Goal: Task Accomplishment & Management: Use online tool/utility

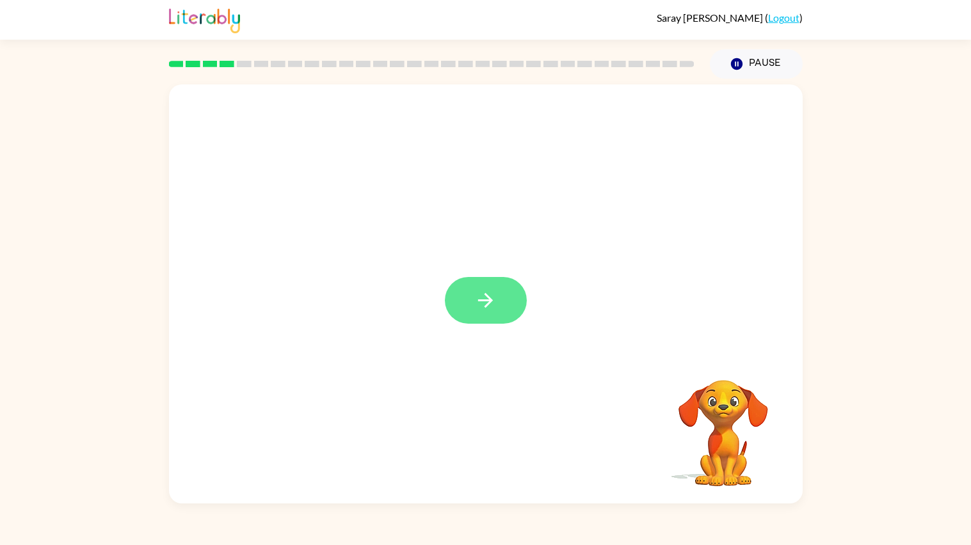
click at [504, 316] on button "button" at bounding box center [486, 300] width 82 height 47
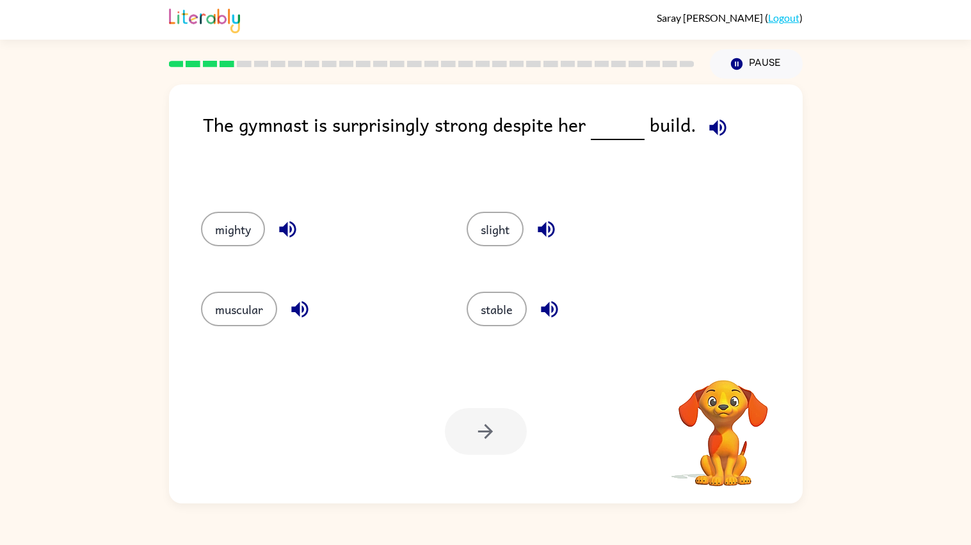
click at [719, 129] on icon "button" at bounding box center [718, 128] width 22 height 22
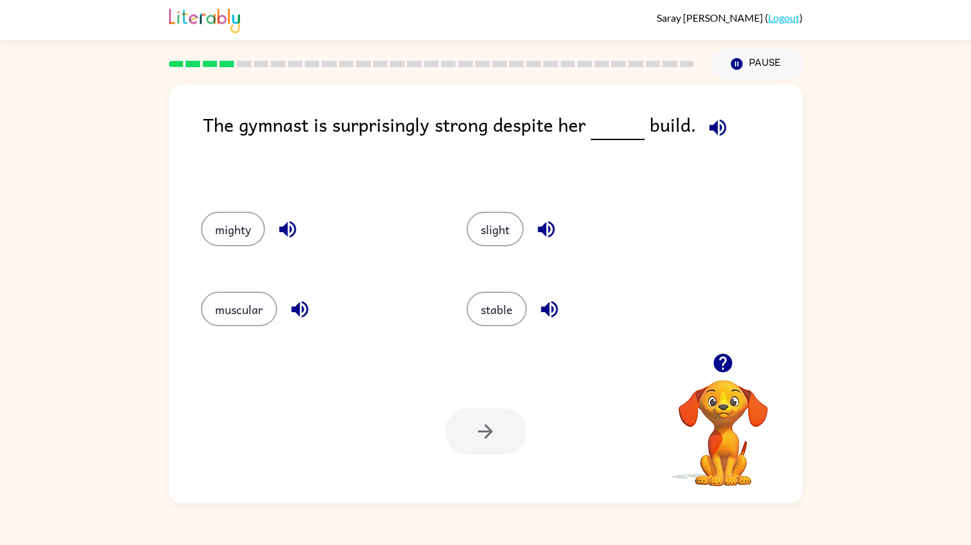
click at [719, 129] on icon "button" at bounding box center [718, 128] width 22 height 22
click at [280, 227] on icon "button" at bounding box center [287, 229] width 17 height 17
click at [299, 310] on icon "button" at bounding box center [300, 309] width 22 height 22
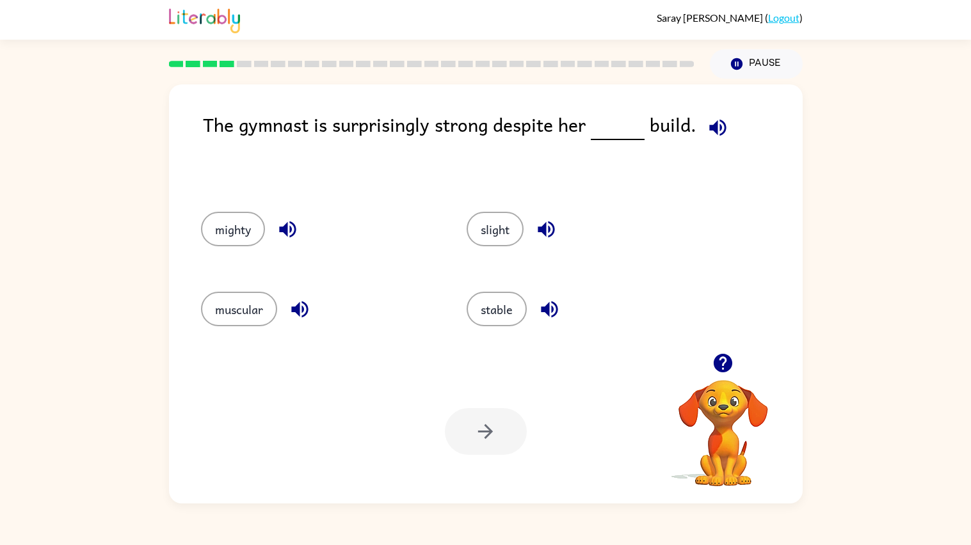
click at [543, 221] on icon "button" at bounding box center [546, 229] width 22 height 22
click at [556, 313] on icon "button" at bounding box center [549, 309] width 22 height 22
click at [483, 309] on button "stable" at bounding box center [497, 309] width 60 height 35
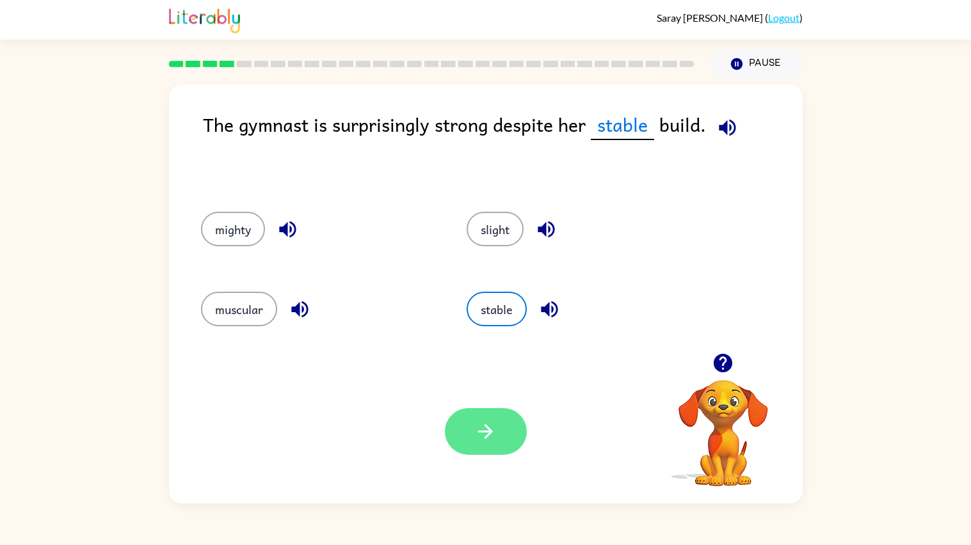
click at [465, 428] on button "button" at bounding box center [486, 431] width 82 height 47
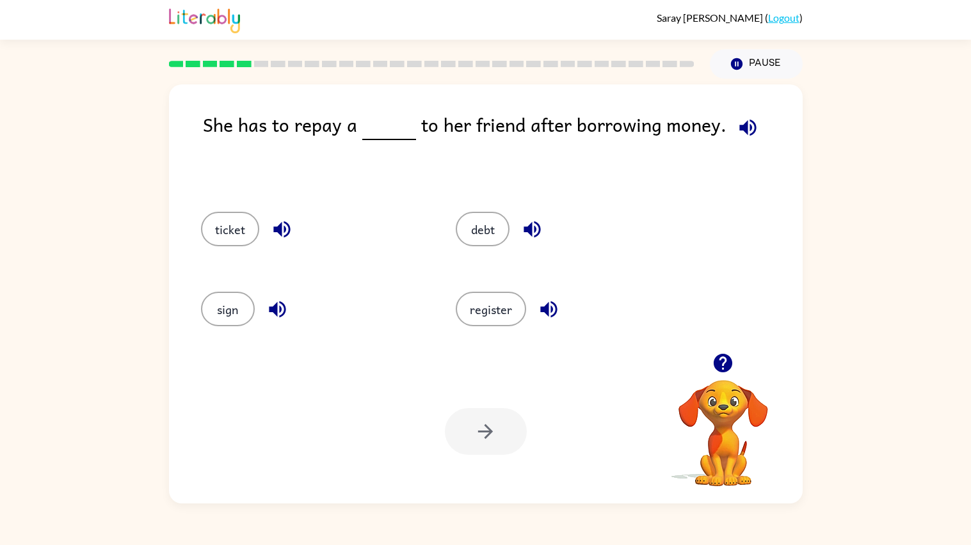
click at [745, 118] on icon "button" at bounding box center [748, 128] width 22 height 22
click at [486, 230] on button "debt" at bounding box center [483, 229] width 54 height 35
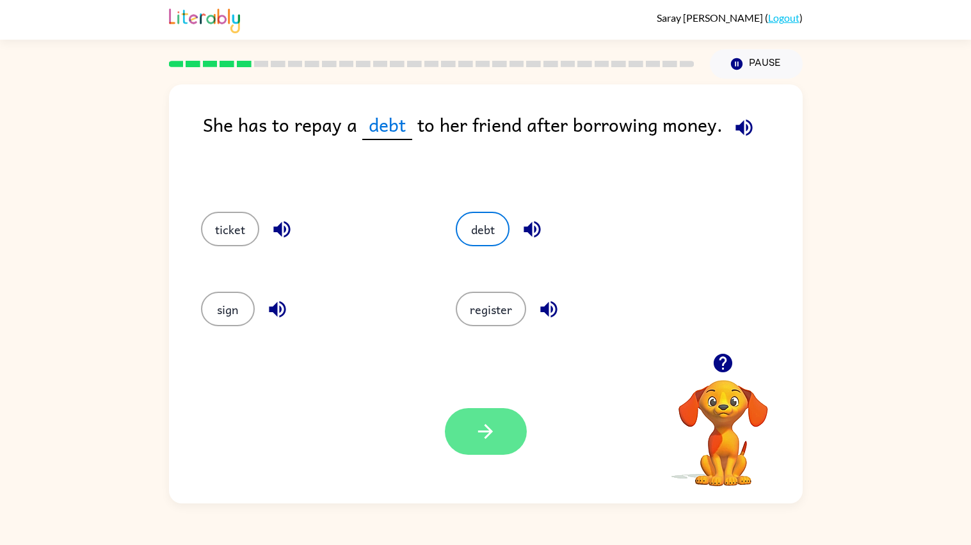
click at [457, 440] on button "button" at bounding box center [486, 431] width 82 height 47
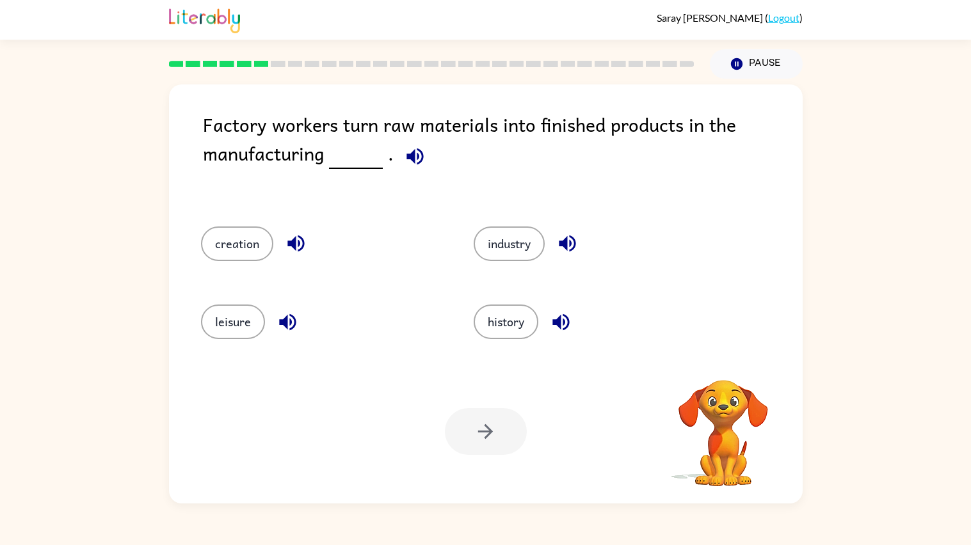
click at [419, 159] on icon "button" at bounding box center [414, 156] width 17 height 17
click at [570, 234] on icon "button" at bounding box center [567, 243] width 22 height 22
click at [287, 328] on icon "button" at bounding box center [288, 322] width 22 height 22
click at [301, 234] on icon "button" at bounding box center [296, 243] width 22 height 22
click at [721, 365] on icon "button" at bounding box center [723, 363] width 19 height 19
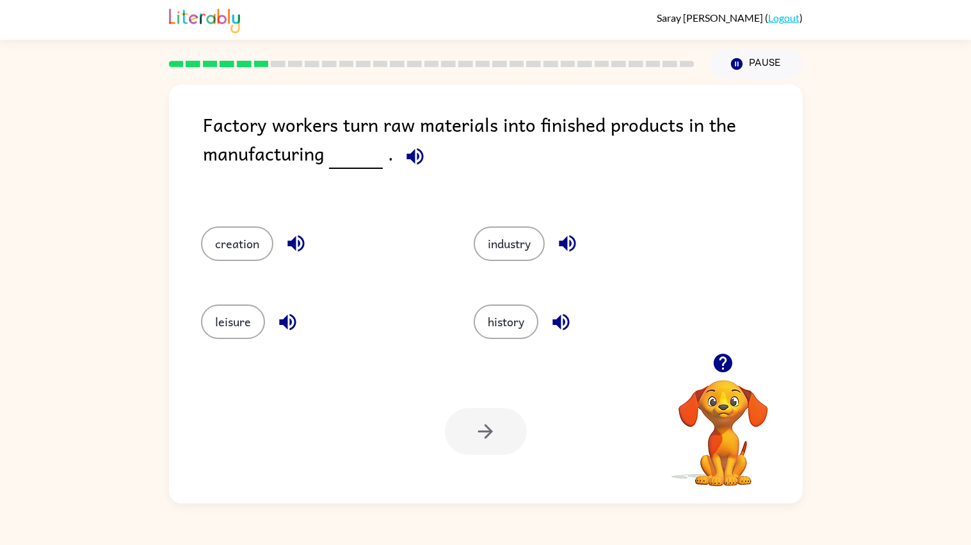
click at [558, 310] on button "button" at bounding box center [561, 322] width 33 height 33
click at [565, 239] on icon "button" at bounding box center [567, 244] width 17 height 17
click at [490, 254] on button "industry" at bounding box center [509, 244] width 71 height 35
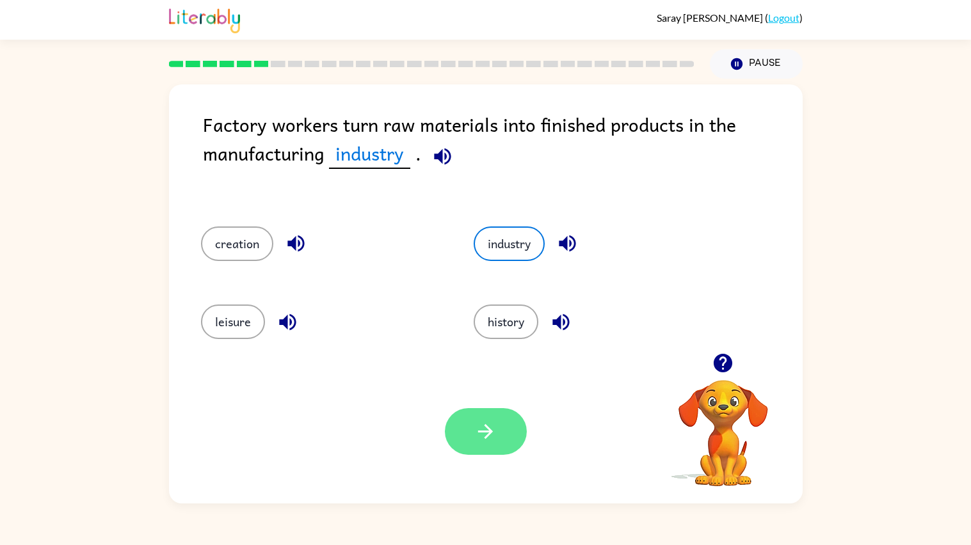
click at [459, 417] on button "button" at bounding box center [486, 431] width 82 height 47
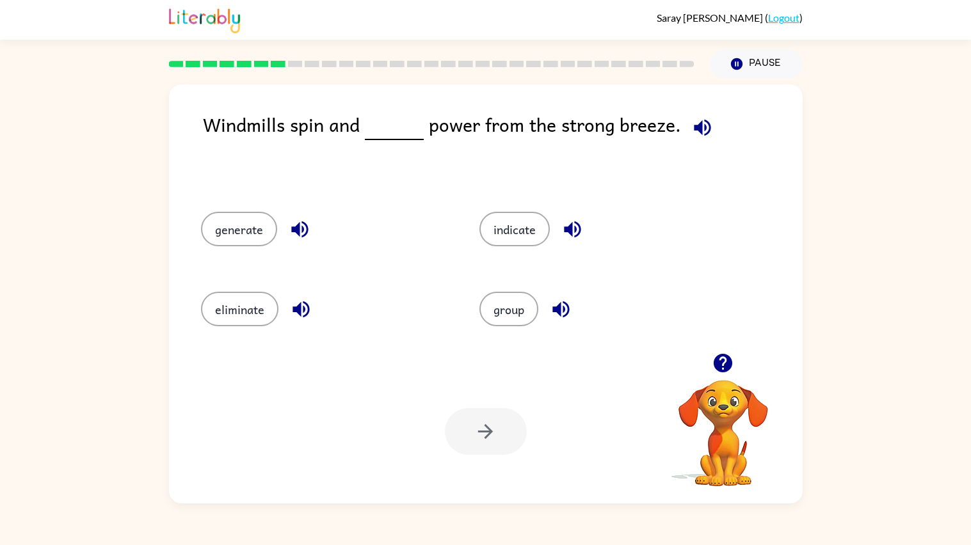
click at [697, 125] on icon "button" at bounding box center [702, 127] width 17 height 17
click at [568, 239] on icon "button" at bounding box center [572, 229] width 22 height 22
click at [303, 230] on icon "button" at bounding box center [300, 229] width 22 height 22
click at [305, 317] on icon "button" at bounding box center [301, 309] width 22 height 22
click at [556, 314] on icon "button" at bounding box center [560, 309] width 17 height 17
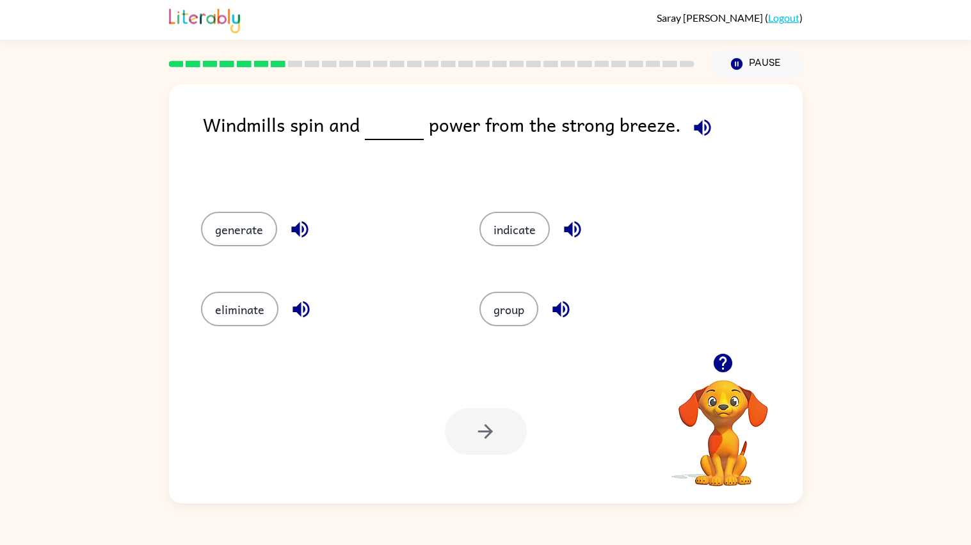
click at [572, 228] on icon "button" at bounding box center [572, 229] width 17 height 17
click at [701, 118] on icon "button" at bounding box center [702, 128] width 22 height 22
click at [521, 226] on button "indicate" at bounding box center [514, 229] width 70 height 35
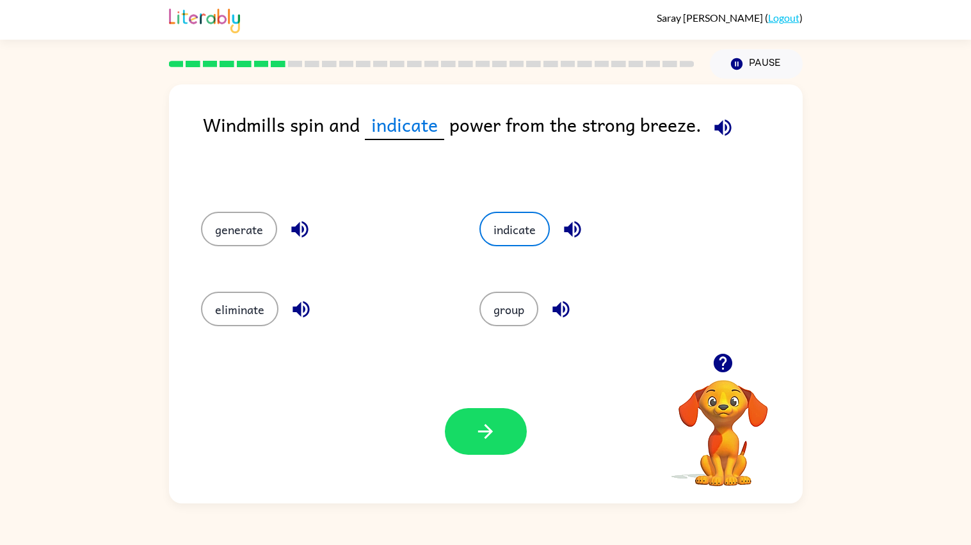
click at [719, 136] on icon "button" at bounding box center [723, 128] width 22 height 22
click at [232, 239] on button "generate" at bounding box center [239, 229] width 76 height 35
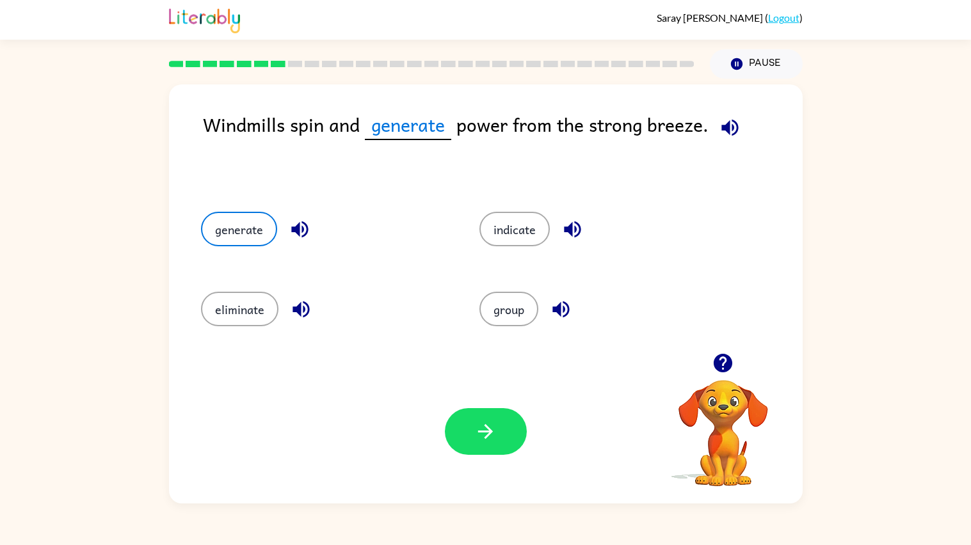
click at [294, 215] on button "button" at bounding box center [300, 229] width 33 height 33
click at [520, 237] on button "indicate" at bounding box center [514, 229] width 70 height 35
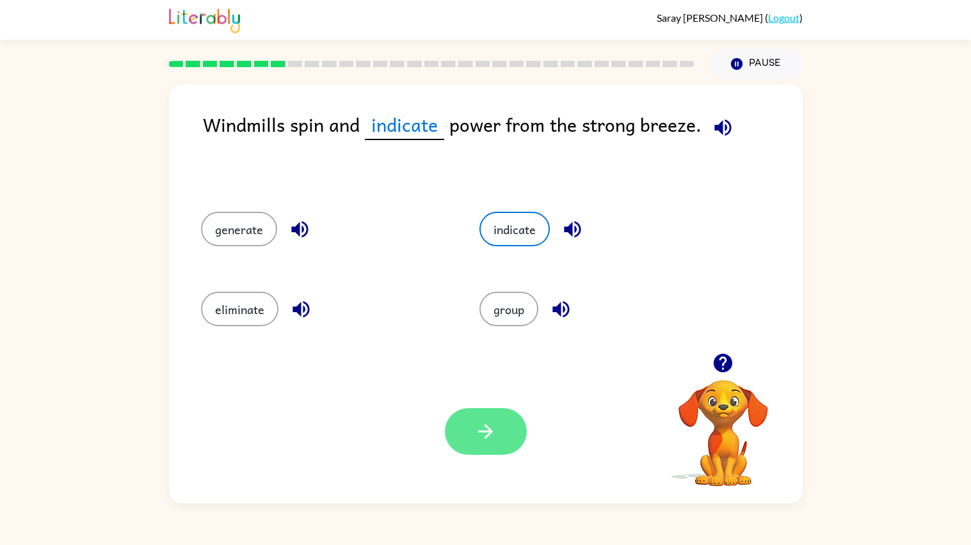
click at [475, 419] on button "button" at bounding box center [486, 431] width 82 height 47
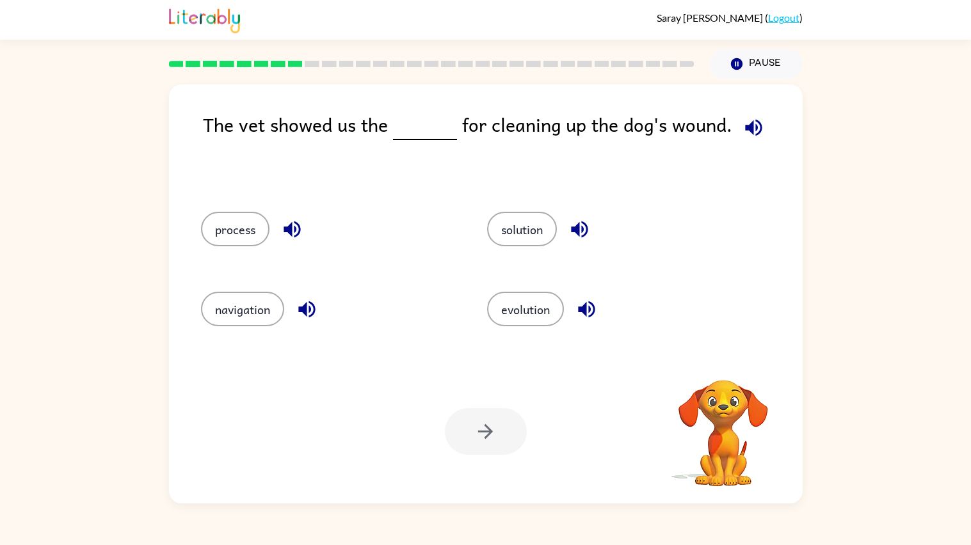
click at [750, 118] on icon "button" at bounding box center [754, 128] width 22 height 22
click at [584, 223] on icon "button" at bounding box center [579, 229] width 22 height 22
click at [285, 227] on icon "button" at bounding box center [292, 229] width 22 height 22
click at [301, 316] on icon "button" at bounding box center [307, 309] width 22 height 22
click at [588, 310] on icon "button" at bounding box center [586, 309] width 17 height 17
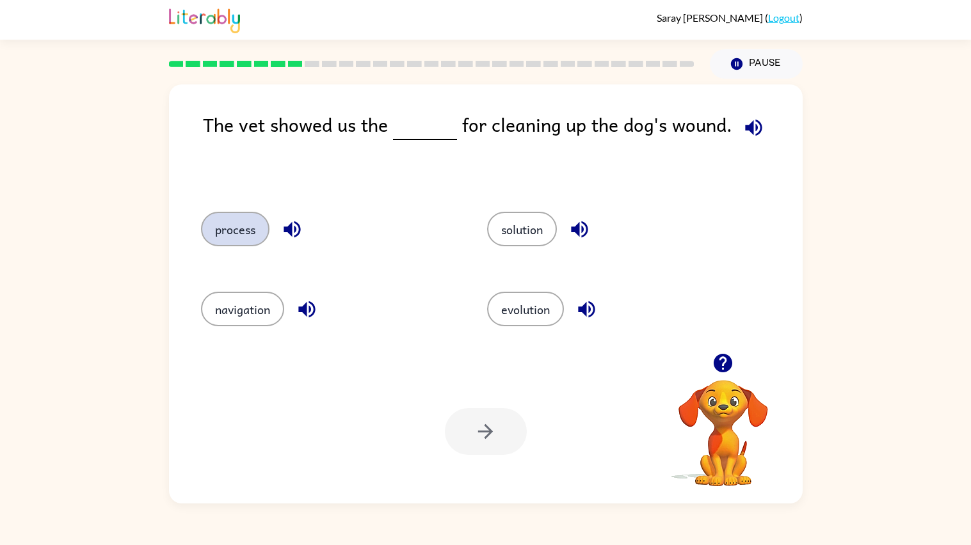
click at [247, 228] on button "process" at bounding box center [235, 229] width 68 height 35
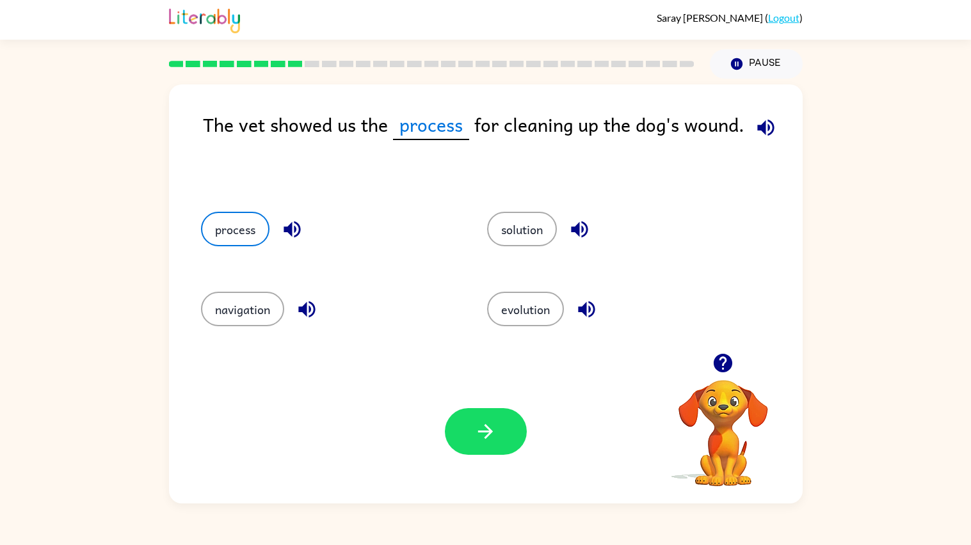
click at [292, 229] on icon "button" at bounding box center [292, 229] width 22 height 22
click at [571, 232] on icon "button" at bounding box center [579, 229] width 17 height 17
click at [576, 230] on icon "button" at bounding box center [579, 229] width 17 height 17
click at [464, 423] on button "button" at bounding box center [486, 431] width 82 height 47
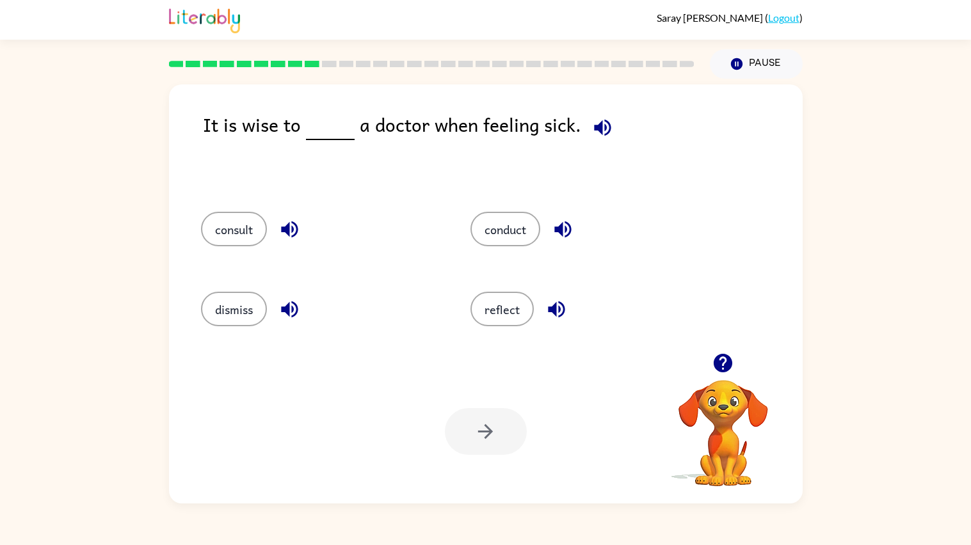
click at [604, 137] on icon "button" at bounding box center [602, 128] width 22 height 22
click at [603, 136] on icon "button" at bounding box center [602, 128] width 22 height 22
click at [282, 227] on icon "button" at bounding box center [289, 229] width 17 height 17
click at [286, 318] on icon "button" at bounding box center [289, 309] width 22 height 22
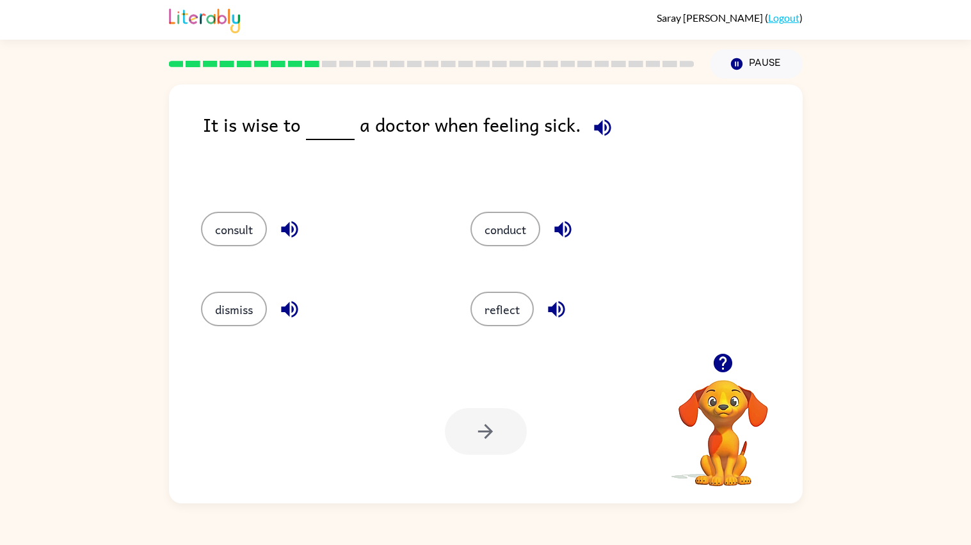
click at [556, 237] on icon "button" at bounding box center [563, 229] width 22 height 22
click at [561, 310] on icon "button" at bounding box center [556, 309] width 17 height 17
click at [264, 233] on button "consult" at bounding box center [234, 229] width 66 height 35
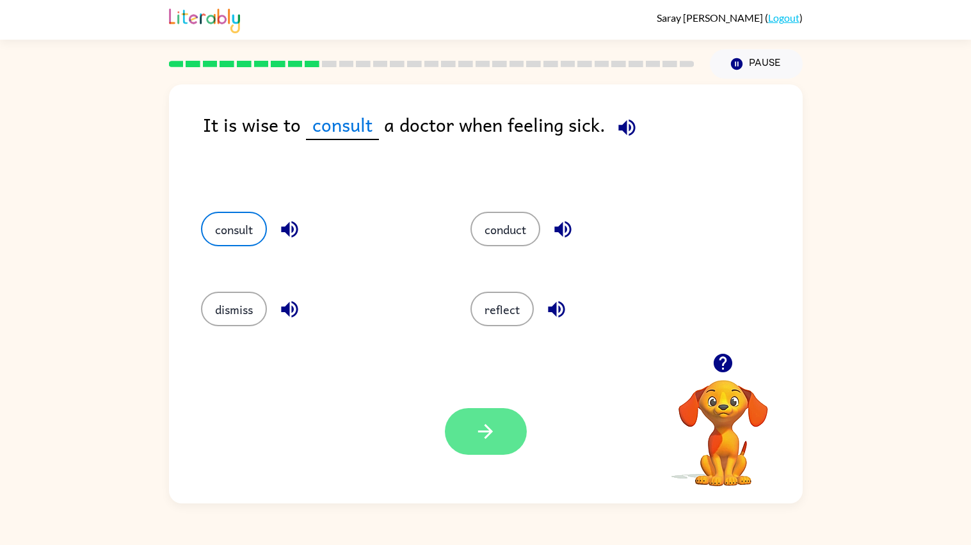
click at [468, 429] on button "button" at bounding box center [486, 431] width 82 height 47
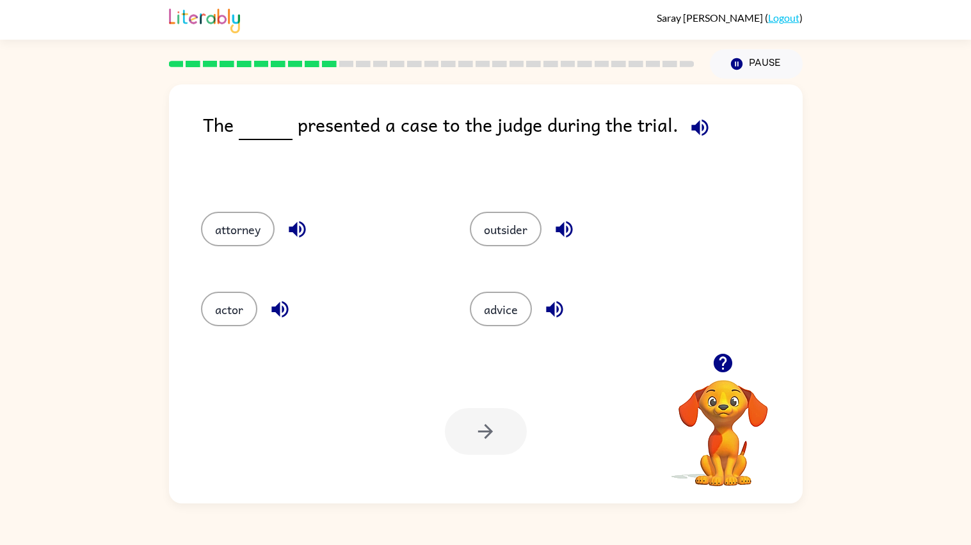
click at [700, 132] on icon "button" at bounding box center [700, 128] width 22 height 22
click at [291, 225] on icon "button" at bounding box center [297, 229] width 22 height 22
click at [266, 306] on button "button" at bounding box center [280, 309] width 33 height 33
click at [553, 222] on icon "button" at bounding box center [564, 229] width 22 height 22
click at [551, 314] on icon "button" at bounding box center [554, 309] width 17 height 17
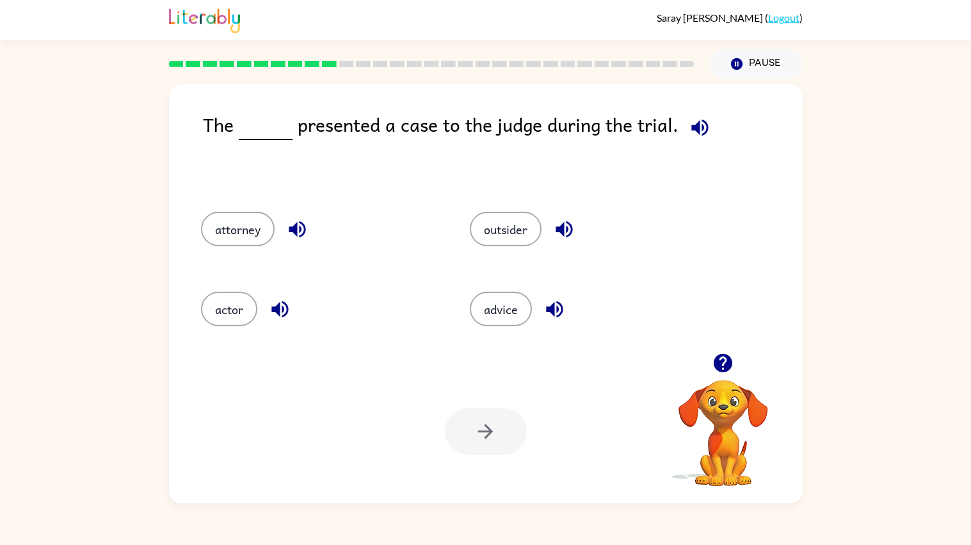
click at [701, 122] on icon "button" at bounding box center [699, 127] width 17 height 17
click at [288, 225] on icon "button" at bounding box center [297, 229] width 22 height 22
click at [220, 213] on button "attorney" at bounding box center [238, 229] width 74 height 35
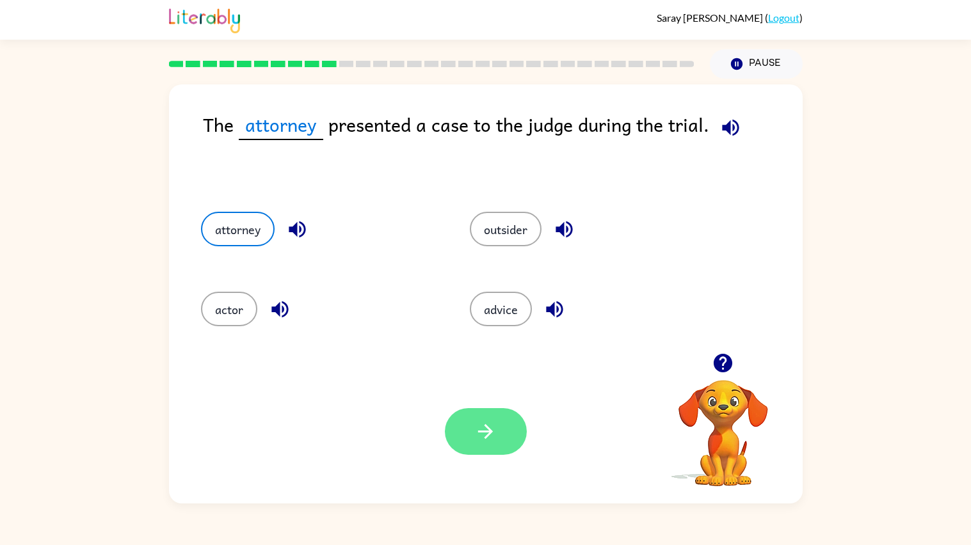
click at [496, 433] on icon "button" at bounding box center [485, 432] width 22 height 22
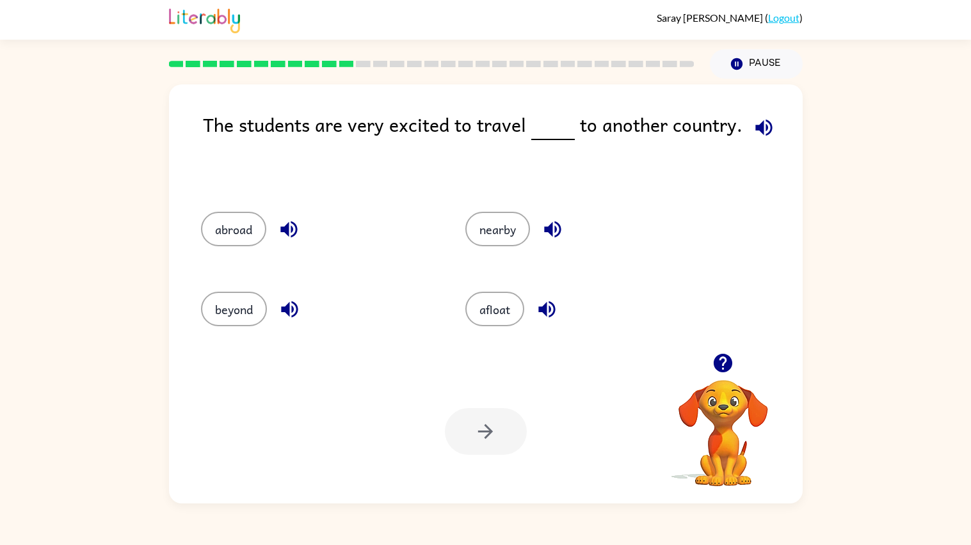
click at [765, 135] on icon "button" at bounding box center [764, 128] width 22 height 22
click at [280, 232] on icon "button" at bounding box center [288, 229] width 17 height 17
click at [279, 308] on icon "button" at bounding box center [289, 309] width 22 height 22
click at [542, 233] on icon "button" at bounding box center [553, 229] width 22 height 22
click at [551, 315] on icon "button" at bounding box center [547, 309] width 22 height 22
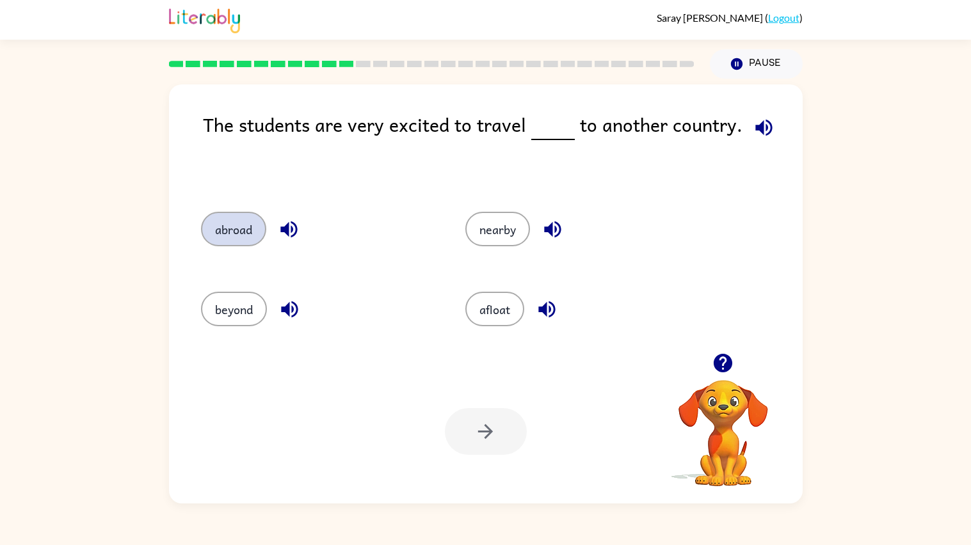
click at [236, 223] on button "abroad" at bounding box center [233, 229] width 65 height 35
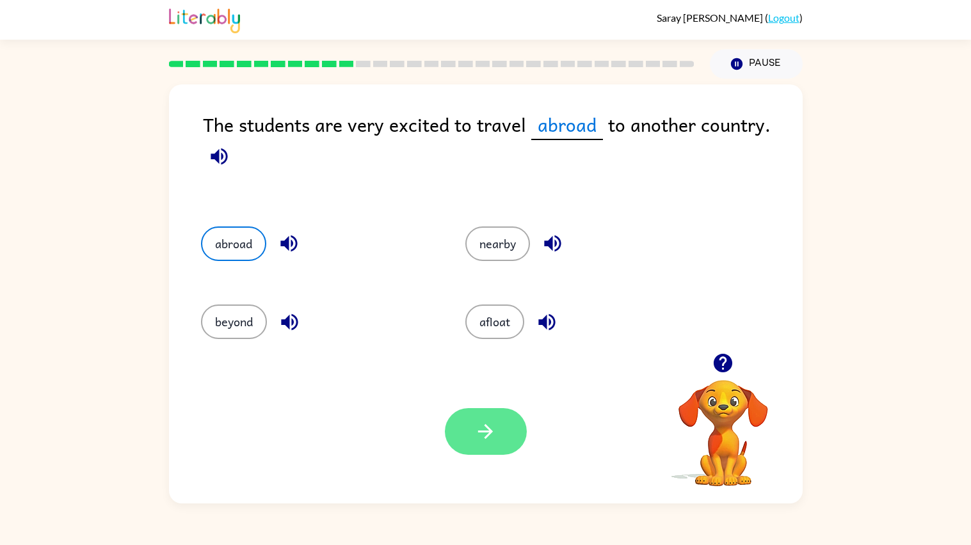
click at [485, 442] on icon "button" at bounding box center [485, 432] width 22 height 22
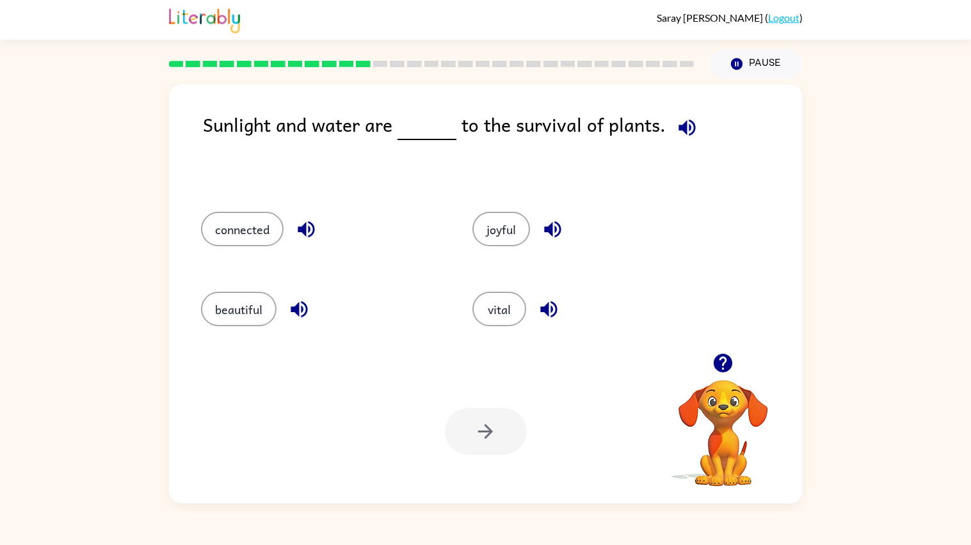
click at [679, 130] on icon "button" at bounding box center [687, 127] width 17 height 17
click at [305, 311] on icon "button" at bounding box center [299, 309] width 17 height 17
click at [300, 234] on icon "button" at bounding box center [306, 229] width 22 height 22
click at [557, 225] on icon "button" at bounding box center [552, 229] width 17 height 17
click at [546, 314] on icon "button" at bounding box center [548, 309] width 17 height 17
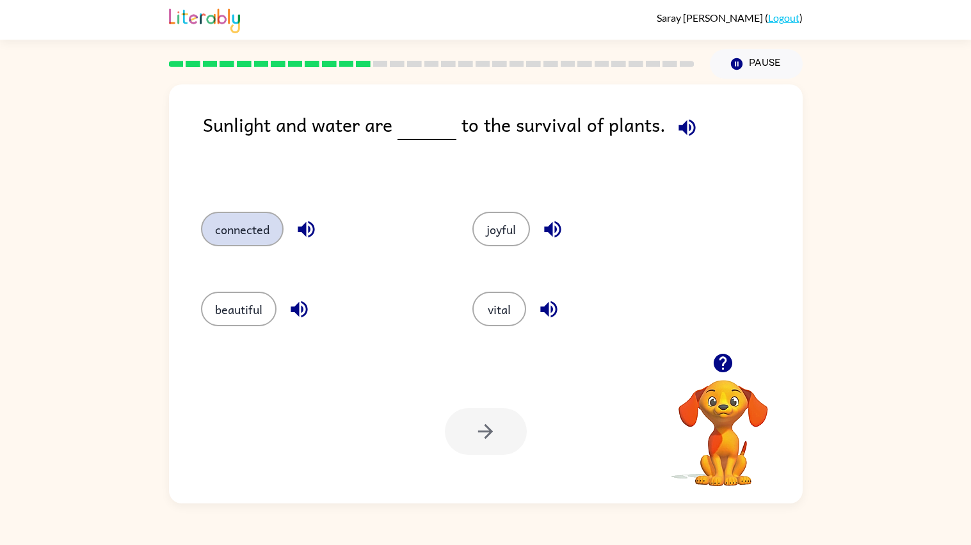
click at [270, 233] on button "connected" at bounding box center [242, 229] width 83 height 35
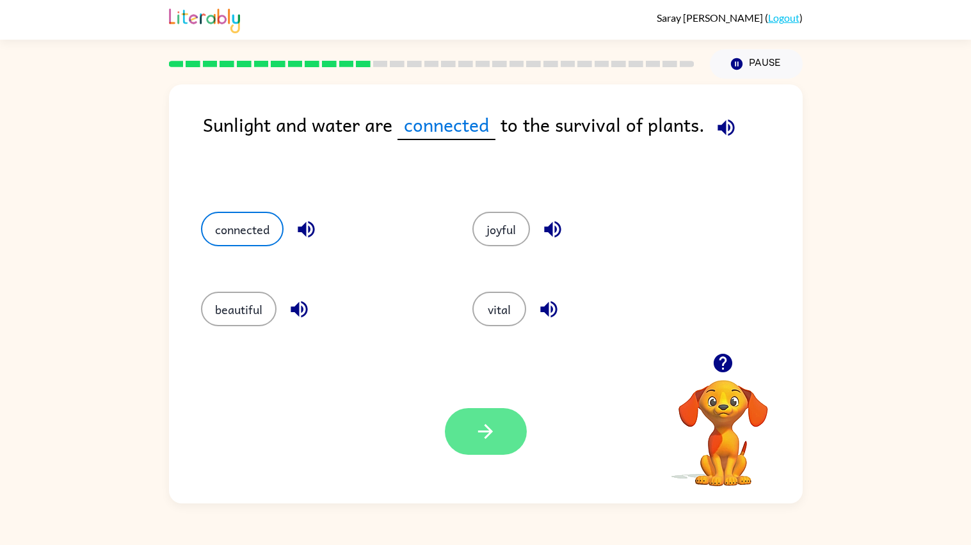
click at [495, 435] on icon "button" at bounding box center [485, 432] width 22 height 22
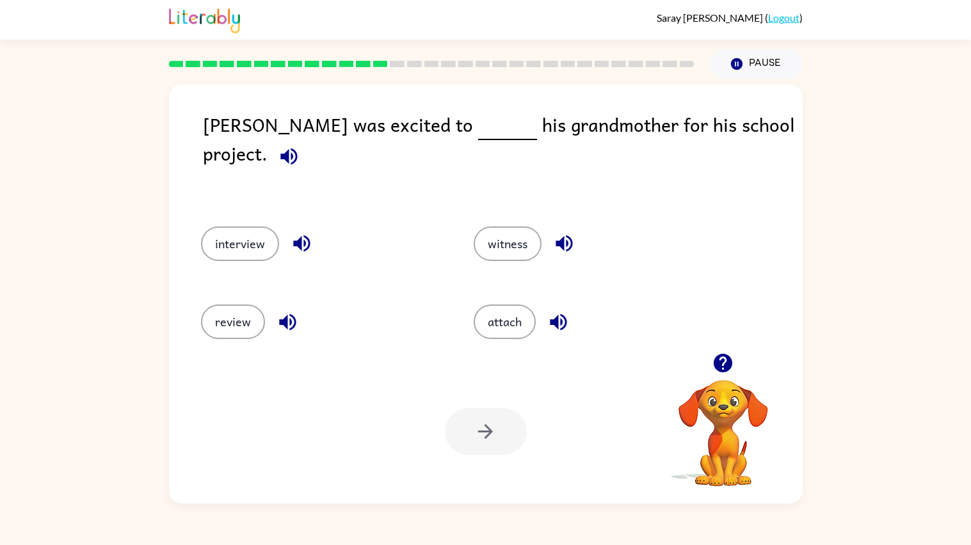
click at [300, 145] on icon "button" at bounding box center [289, 156] width 22 height 22
click at [298, 243] on button "button" at bounding box center [301, 243] width 33 height 33
click at [292, 314] on icon "button" at bounding box center [287, 322] width 17 height 17
click at [570, 232] on icon "button" at bounding box center [564, 243] width 22 height 22
click at [561, 311] on icon "button" at bounding box center [558, 322] width 22 height 22
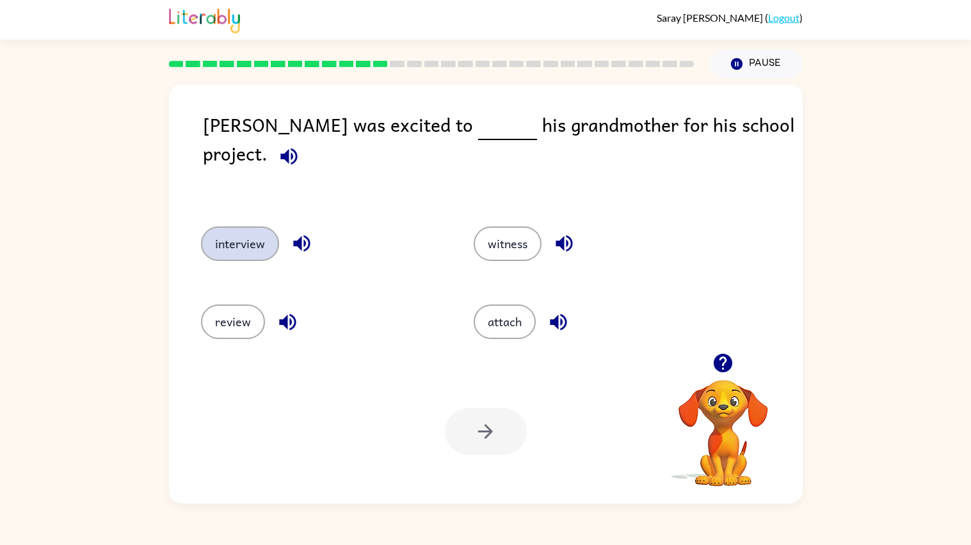
click at [209, 232] on button "interview" at bounding box center [240, 244] width 78 height 35
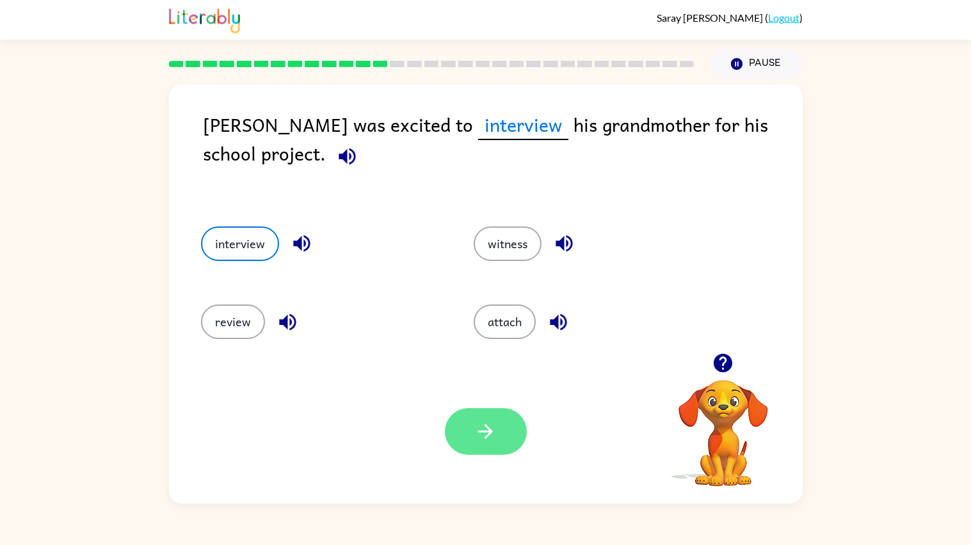
click at [450, 426] on button "button" at bounding box center [486, 431] width 82 height 47
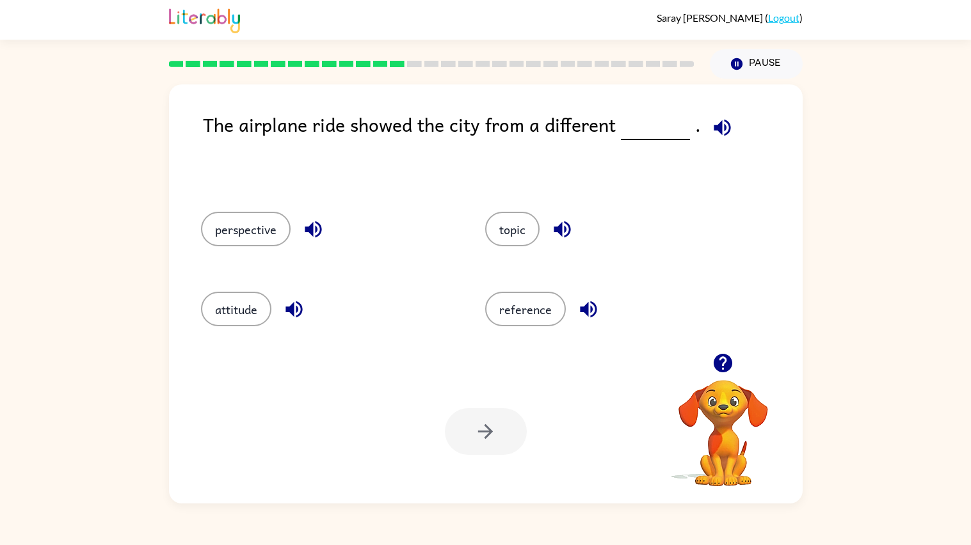
click at [711, 121] on icon "button" at bounding box center [722, 128] width 22 height 22
click at [309, 222] on icon "button" at bounding box center [313, 229] width 22 height 22
click at [261, 239] on button "perspective" at bounding box center [246, 229] width 90 height 35
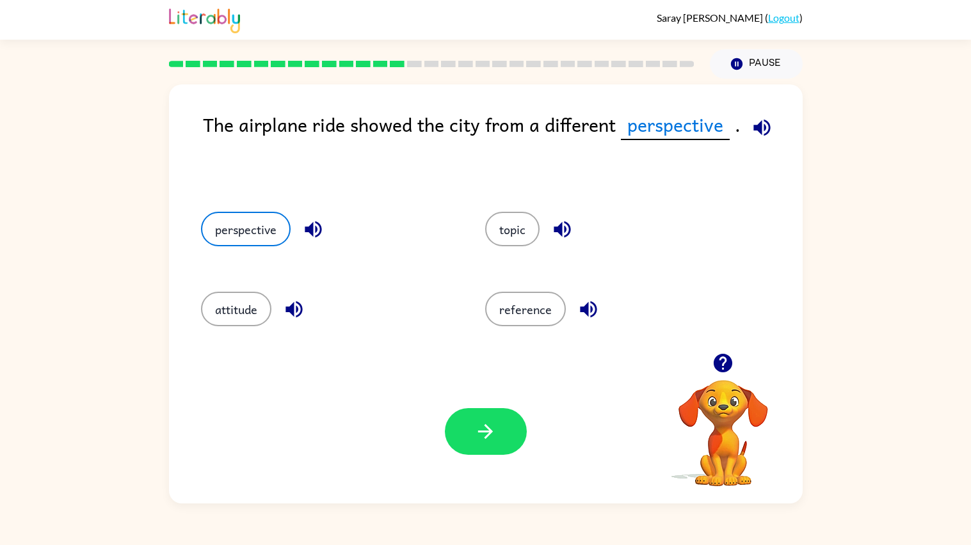
click at [297, 305] on icon "button" at bounding box center [294, 309] width 22 height 22
click at [551, 222] on icon "button" at bounding box center [562, 229] width 22 height 22
click at [592, 316] on icon "button" at bounding box center [588, 309] width 22 height 22
click at [596, 319] on button "button" at bounding box center [588, 309] width 33 height 33
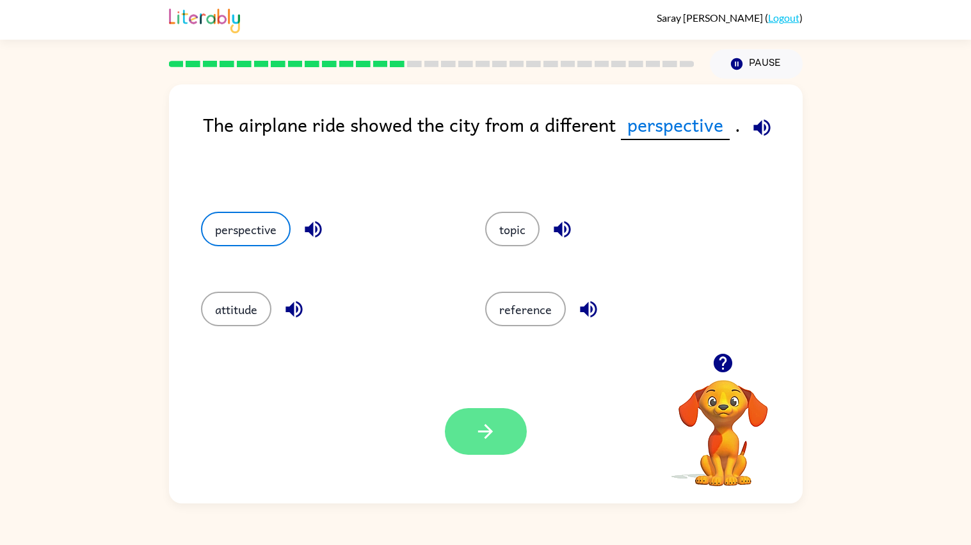
click at [473, 432] on button "button" at bounding box center [486, 431] width 82 height 47
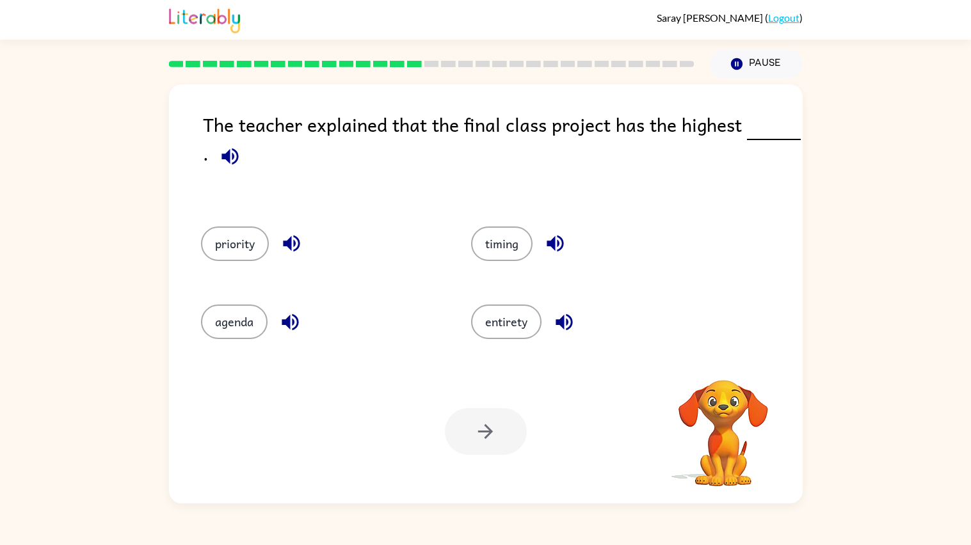
click at [237, 156] on icon "button" at bounding box center [229, 156] width 17 height 17
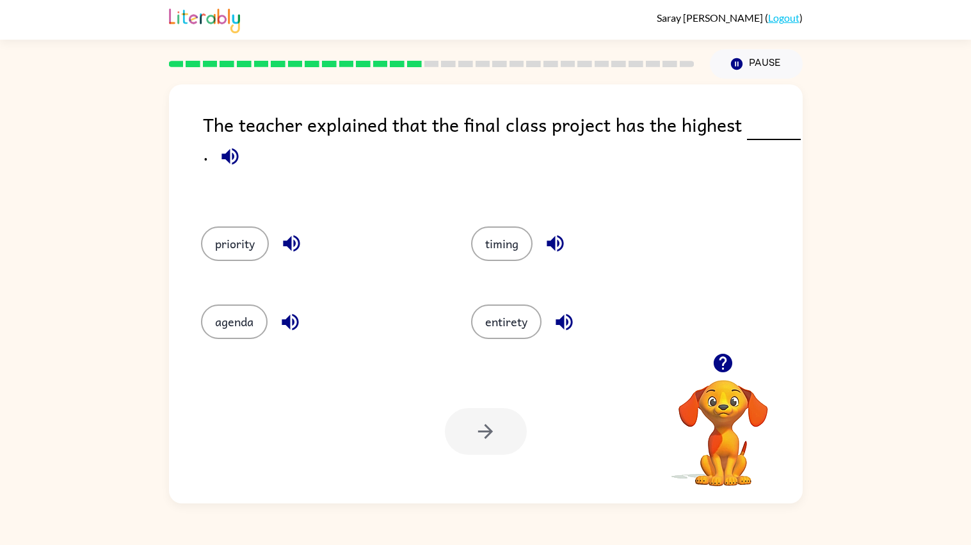
click at [299, 318] on icon "button" at bounding box center [290, 322] width 22 height 22
click at [289, 237] on icon "button" at bounding box center [291, 243] width 22 height 22
click at [556, 253] on icon "button" at bounding box center [555, 243] width 22 height 22
click at [565, 323] on icon "button" at bounding box center [564, 322] width 22 height 22
click at [285, 234] on icon "button" at bounding box center [291, 243] width 22 height 22
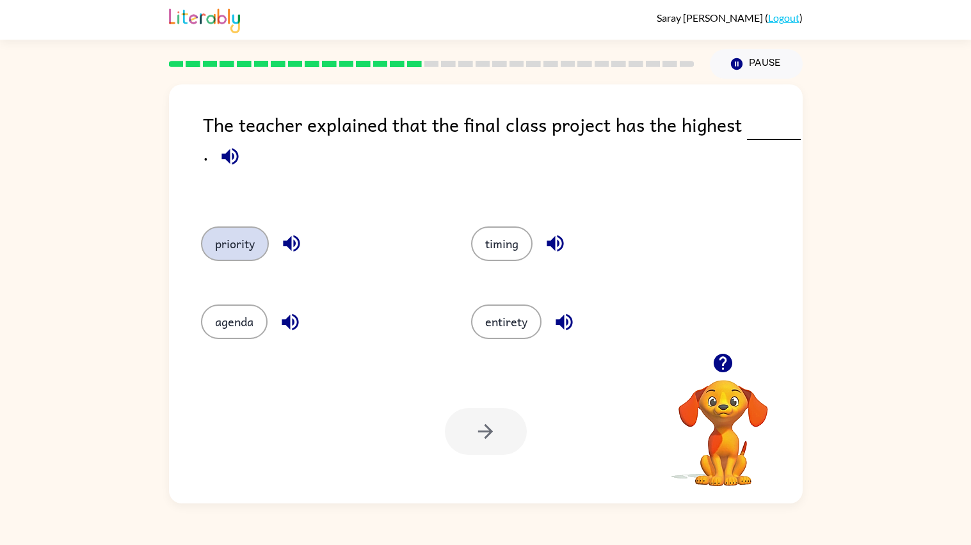
click at [239, 252] on button "priority" at bounding box center [235, 244] width 68 height 35
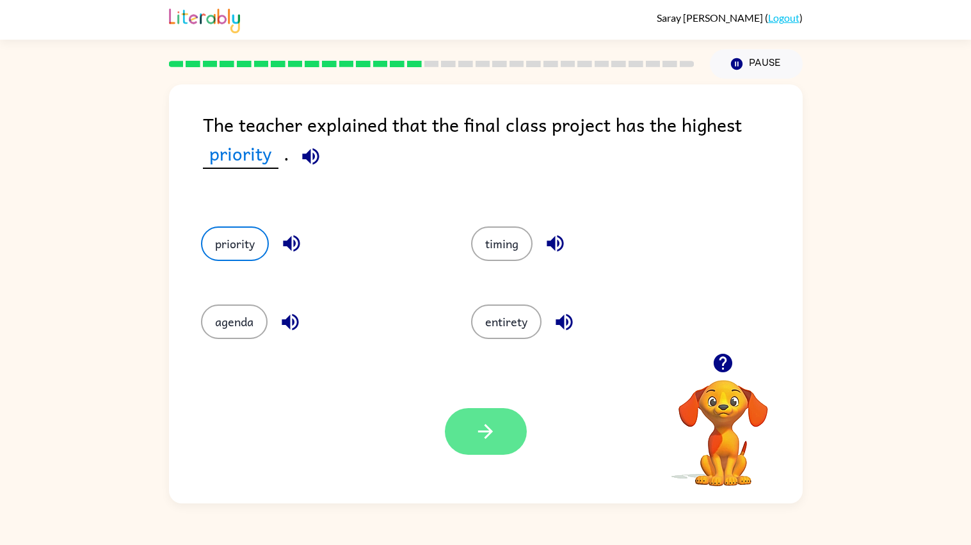
click at [456, 427] on button "button" at bounding box center [486, 431] width 82 height 47
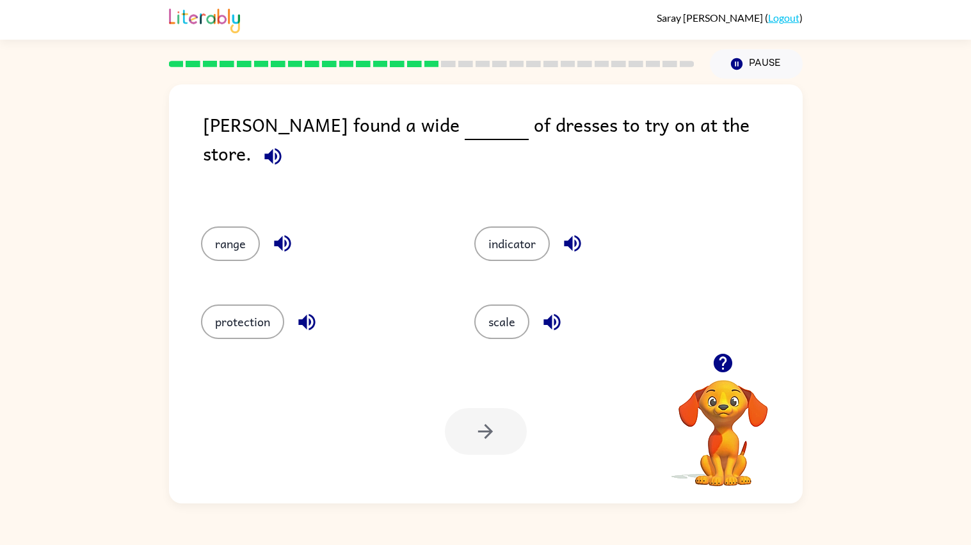
click at [284, 145] on icon "button" at bounding box center [273, 156] width 22 height 22
click at [289, 236] on icon "button" at bounding box center [282, 244] width 17 height 17
click at [307, 314] on icon "button" at bounding box center [307, 322] width 22 height 22
click at [546, 311] on icon "button" at bounding box center [552, 322] width 22 height 22
click at [574, 232] on icon "button" at bounding box center [572, 243] width 22 height 22
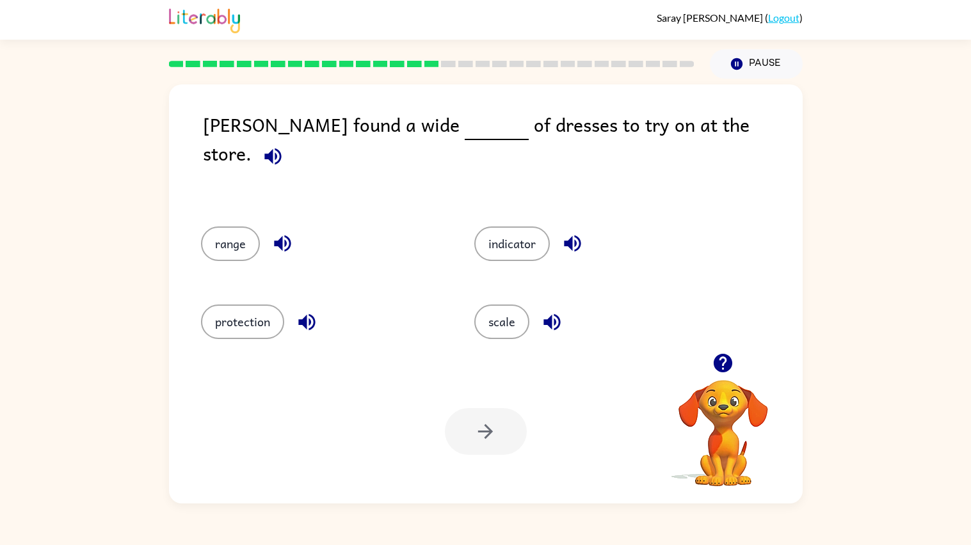
click at [310, 314] on icon "button" at bounding box center [307, 322] width 22 height 22
click at [556, 314] on icon "button" at bounding box center [551, 322] width 17 height 17
click at [513, 305] on button "scale" at bounding box center [501, 322] width 55 height 35
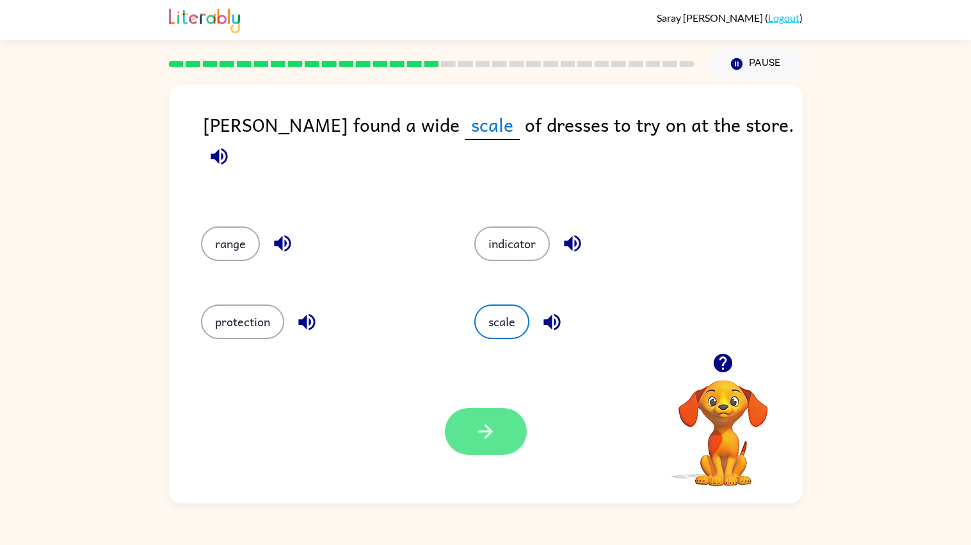
click at [485, 435] on icon "button" at bounding box center [485, 432] width 22 height 22
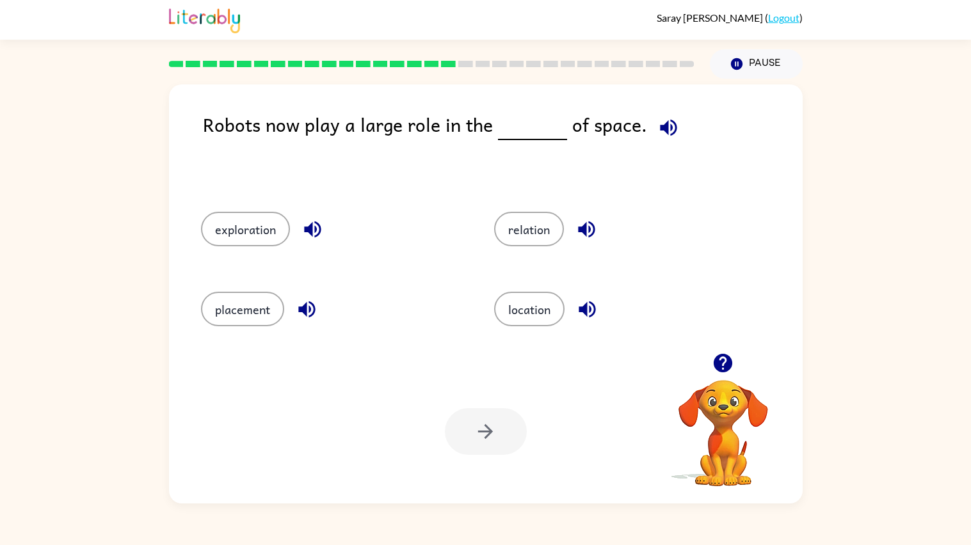
click at [664, 128] on icon "button" at bounding box center [668, 128] width 22 height 22
click at [317, 228] on icon "button" at bounding box center [312, 229] width 22 height 22
click at [302, 303] on icon "button" at bounding box center [307, 309] width 22 height 22
click at [591, 242] on button "button" at bounding box center [586, 229] width 33 height 33
click at [579, 316] on icon "button" at bounding box center [587, 309] width 22 height 22
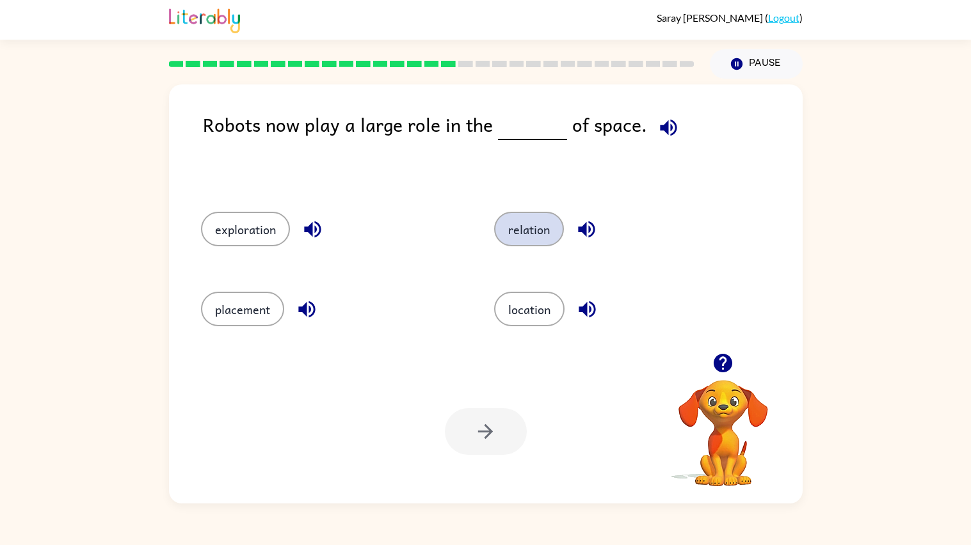
click at [535, 242] on button "relation" at bounding box center [529, 229] width 70 height 35
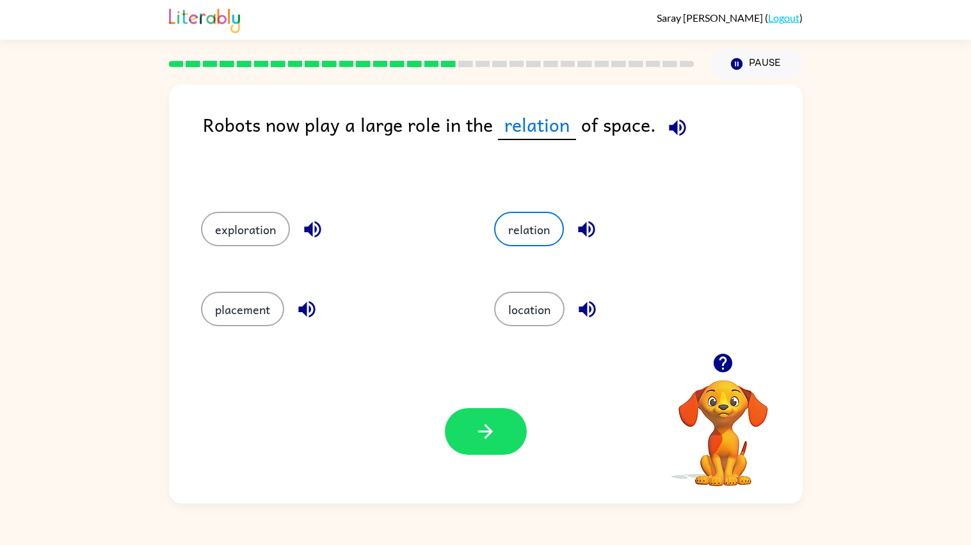
click at [591, 227] on icon "button" at bounding box center [586, 229] width 22 height 22
click at [552, 309] on button "location" at bounding box center [529, 309] width 70 height 35
click at [576, 309] on icon "button" at bounding box center [587, 309] width 22 height 22
click at [314, 312] on icon "button" at bounding box center [307, 309] width 22 height 22
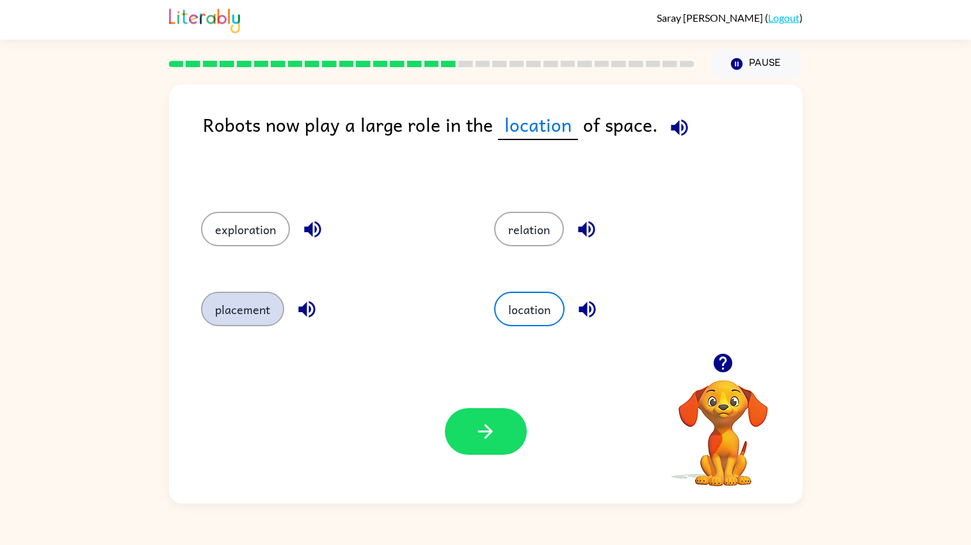
click at [224, 316] on button "placement" at bounding box center [242, 309] width 83 height 35
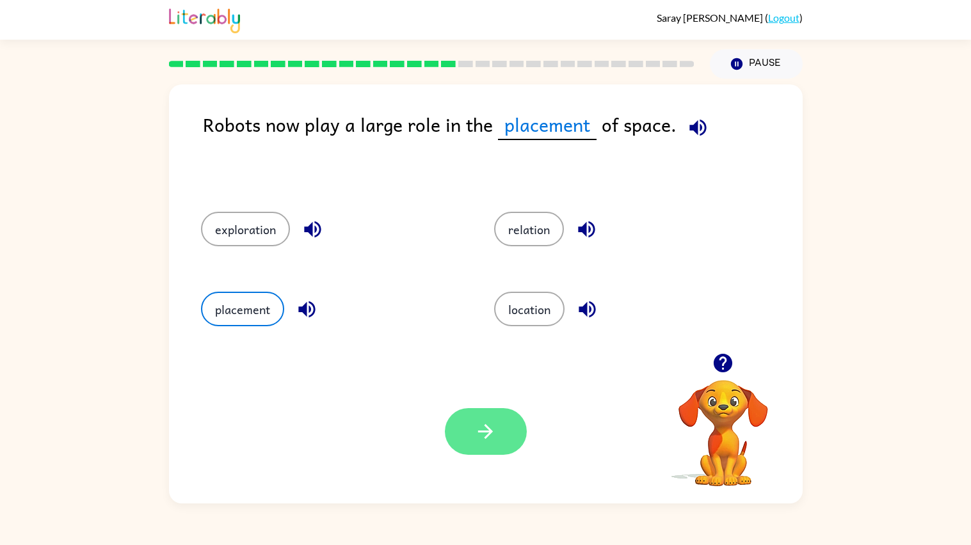
click at [460, 424] on button "button" at bounding box center [486, 431] width 82 height 47
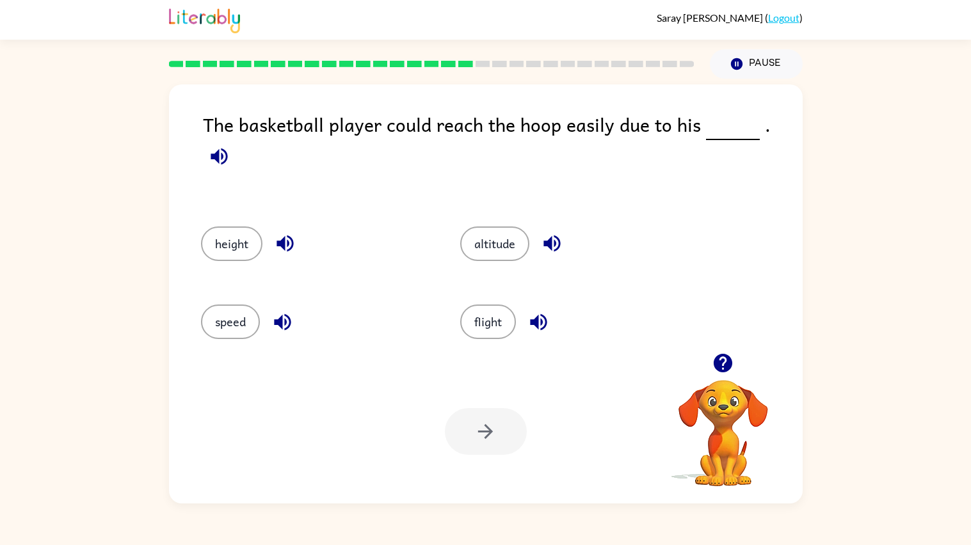
click at [227, 148] on icon "button" at bounding box center [219, 156] width 17 height 17
click at [547, 236] on icon "button" at bounding box center [551, 244] width 17 height 17
click at [528, 311] on icon "button" at bounding box center [538, 322] width 22 height 22
click at [286, 232] on icon "button" at bounding box center [285, 243] width 22 height 22
click at [241, 227] on button "height" at bounding box center [231, 244] width 61 height 35
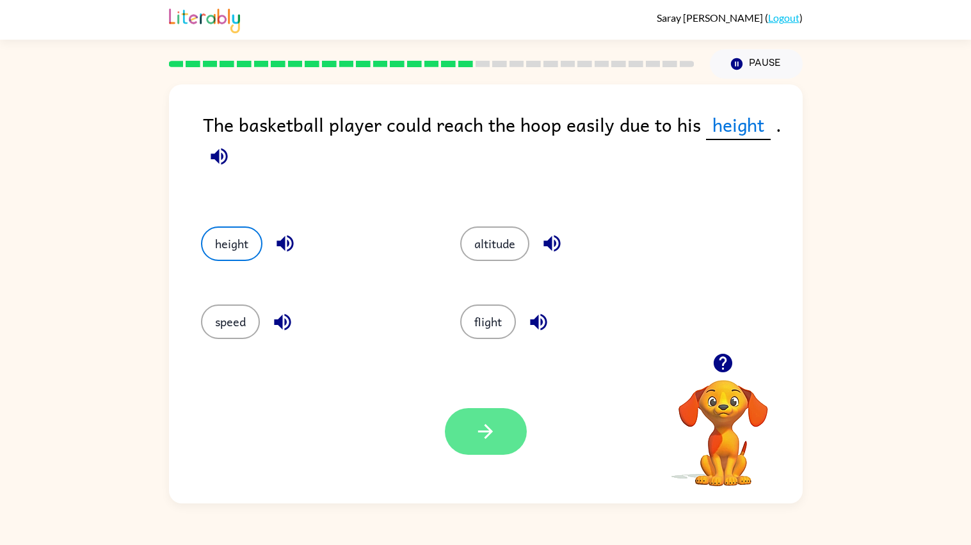
click at [477, 433] on icon "button" at bounding box center [485, 432] width 22 height 22
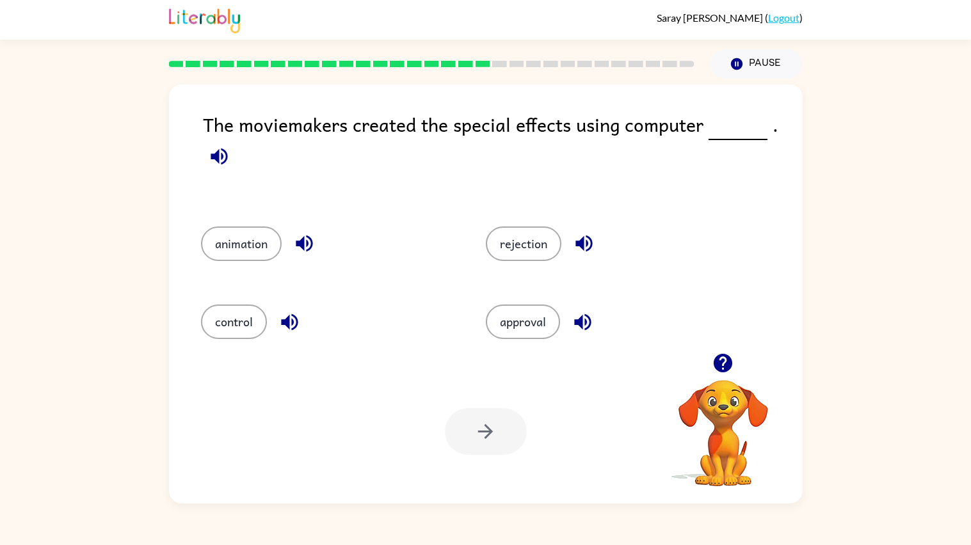
click at [221, 158] on icon "button" at bounding box center [219, 156] width 17 height 17
click at [305, 245] on icon "button" at bounding box center [304, 243] width 22 height 22
click at [280, 329] on icon "button" at bounding box center [289, 322] width 22 height 22
click at [581, 237] on icon "button" at bounding box center [584, 243] width 22 height 22
click at [587, 313] on icon "button" at bounding box center [583, 322] width 22 height 22
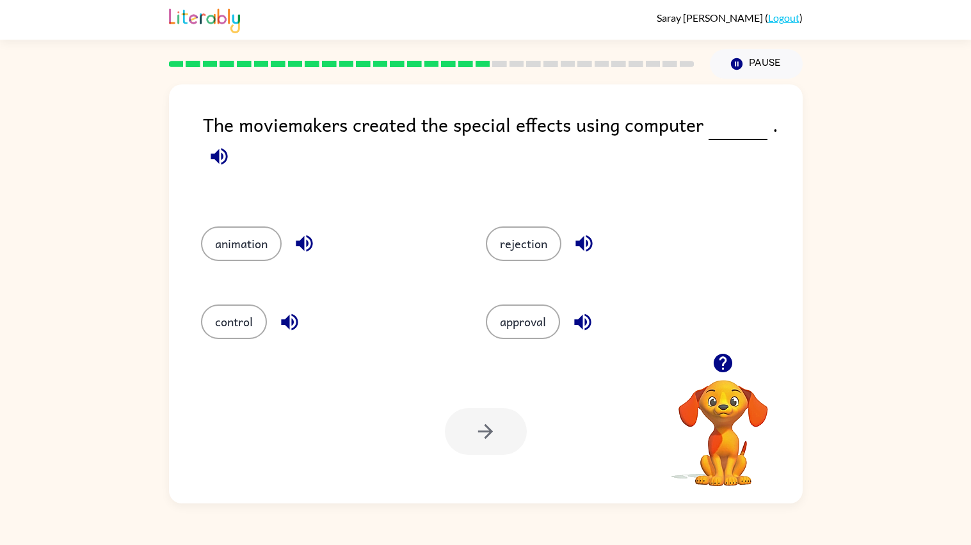
click at [294, 241] on icon "button" at bounding box center [304, 243] width 22 height 22
click at [225, 245] on button "animation" at bounding box center [241, 244] width 81 height 35
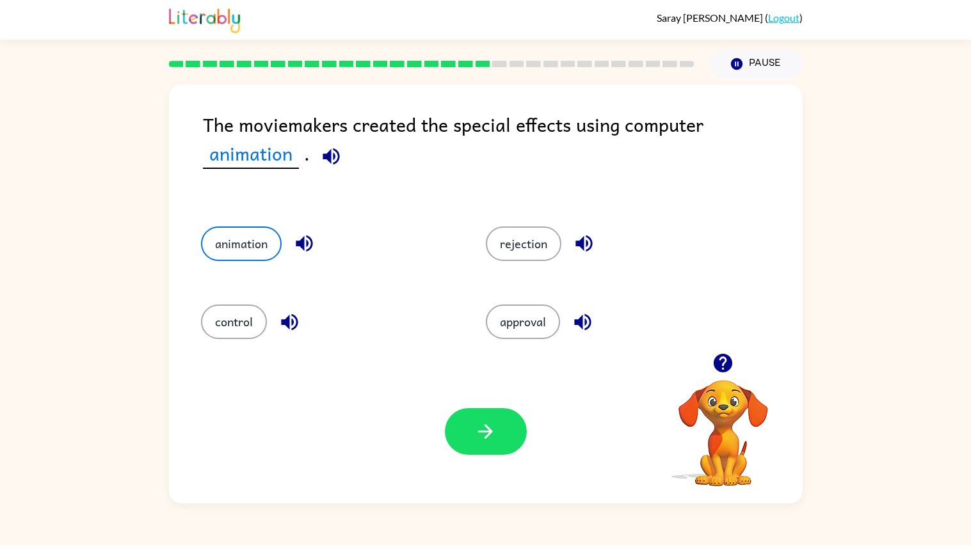
click at [472, 406] on div "Your browser must support playing .mp4 files to use Literably. Please try using…" at bounding box center [486, 432] width 634 height 144
click at [472, 412] on button "button" at bounding box center [486, 431] width 82 height 47
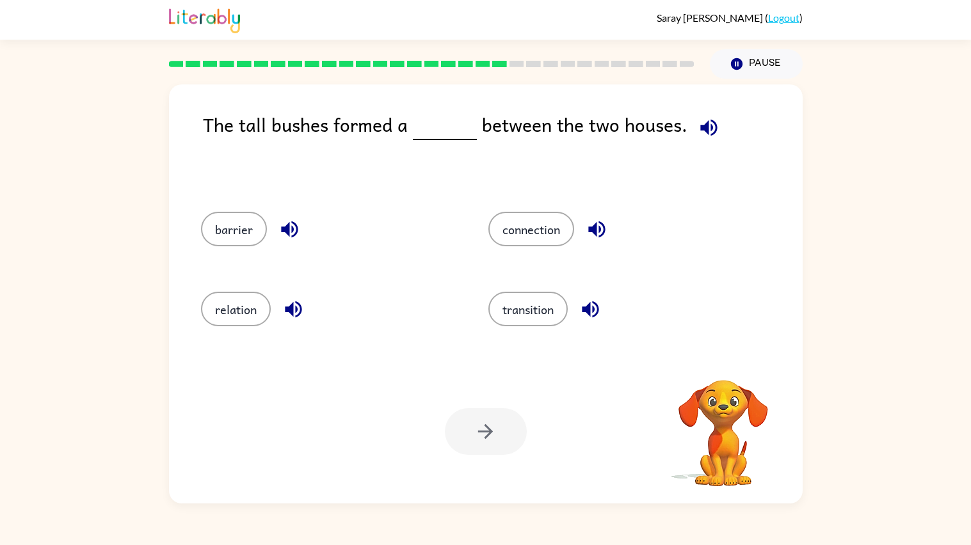
click at [702, 124] on icon "button" at bounding box center [708, 127] width 17 height 17
click at [281, 229] on icon "button" at bounding box center [289, 229] width 17 height 17
click at [586, 310] on icon "button" at bounding box center [590, 309] width 17 height 17
click at [592, 234] on icon "button" at bounding box center [596, 229] width 17 height 17
click at [278, 315] on button "button" at bounding box center [293, 309] width 33 height 33
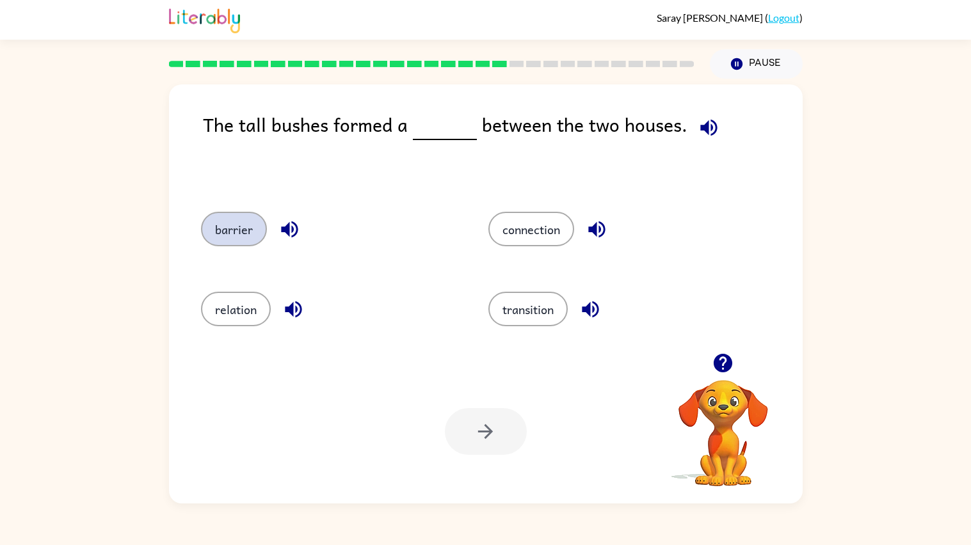
click at [258, 231] on button "barrier" at bounding box center [234, 229] width 66 height 35
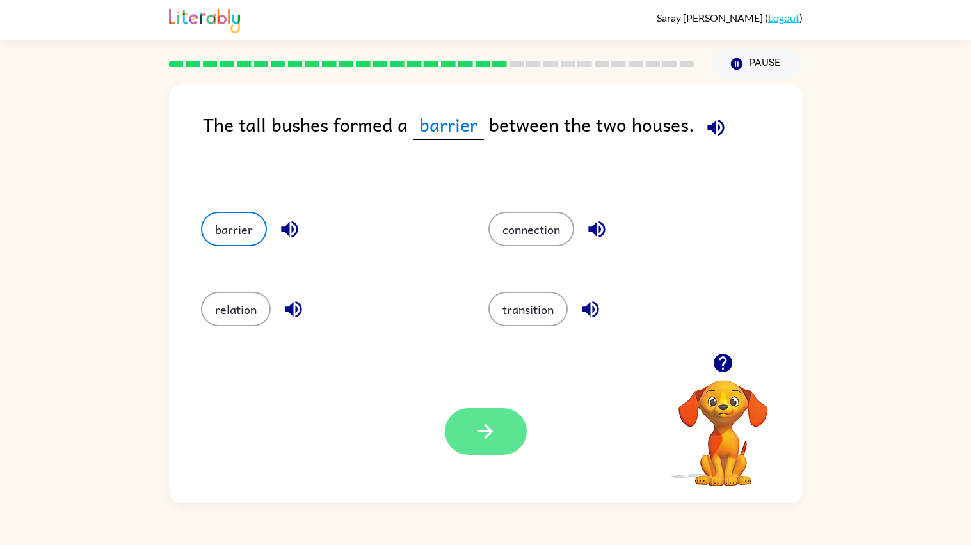
click at [492, 429] on icon "button" at bounding box center [485, 432] width 22 height 22
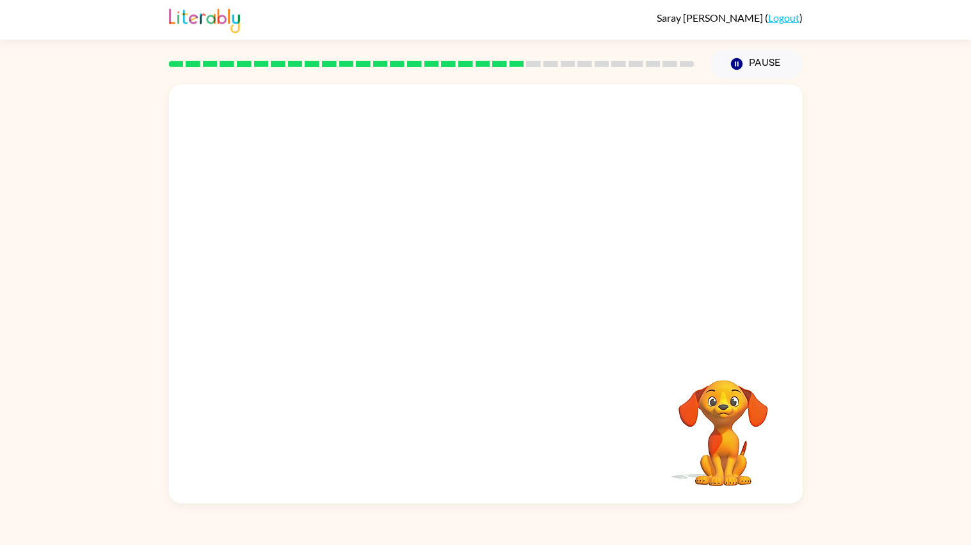
click at [819, 278] on div "Your browser must support playing .mp4 files to use Literably. Please try using…" at bounding box center [485, 291] width 971 height 425
click at [735, 398] on video "Your browser must support playing .mp4 files to use Literably. Please try using…" at bounding box center [723, 424] width 128 height 128
click at [732, 401] on video "Your browser must support playing .mp4 files to use Literably. Please try using…" at bounding box center [723, 424] width 128 height 128
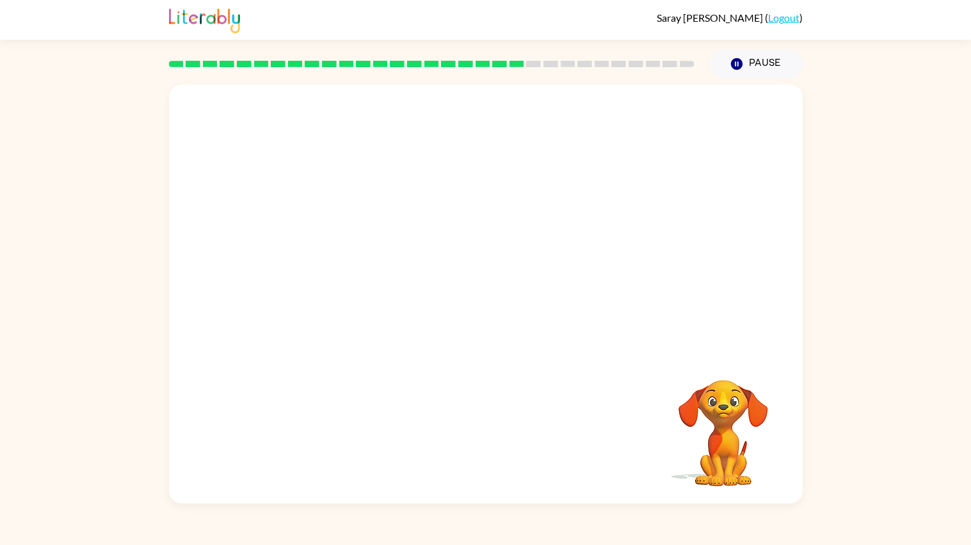
click at [732, 401] on video "Your browser must support playing .mp4 files to use Literably. Please try using…" at bounding box center [723, 424] width 128 height 128
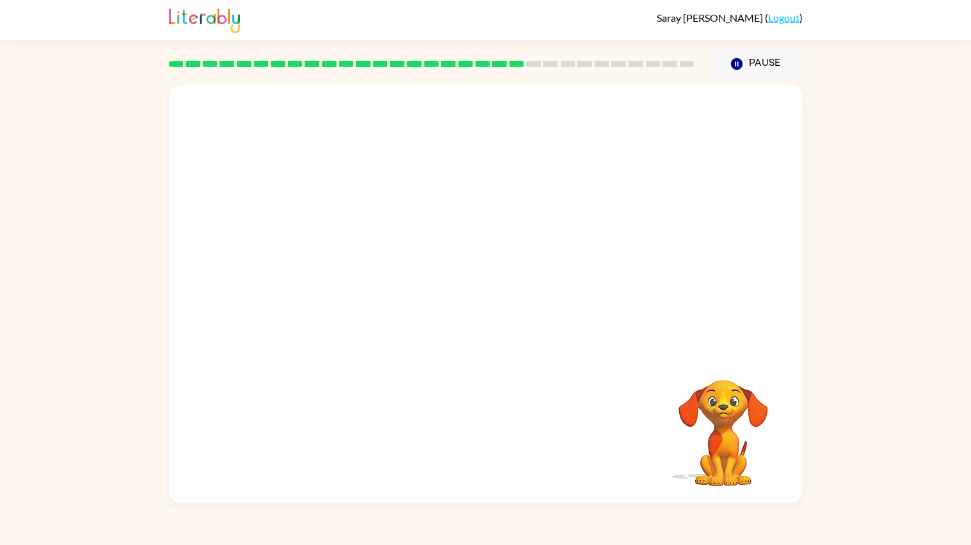
click at [732, 401] on video "Your browser must support playing .mp4 files to use Literably. Please try using…" at bounding box center [723, 424] width 128 height 128
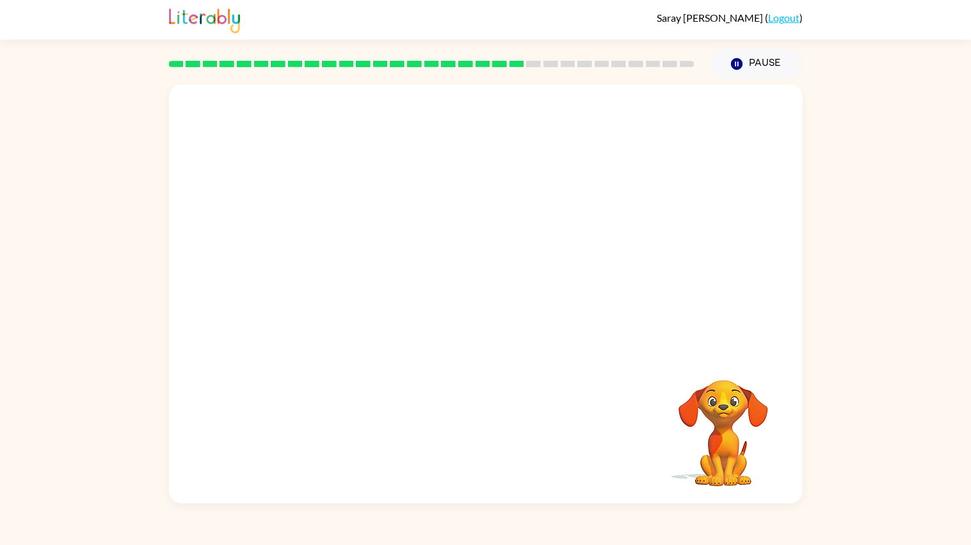
click at [732, 401] on video "Your browser must support playing .mp4 files to use Literably. Please try using…" at bounding box center [723, 424] width 128 height 128
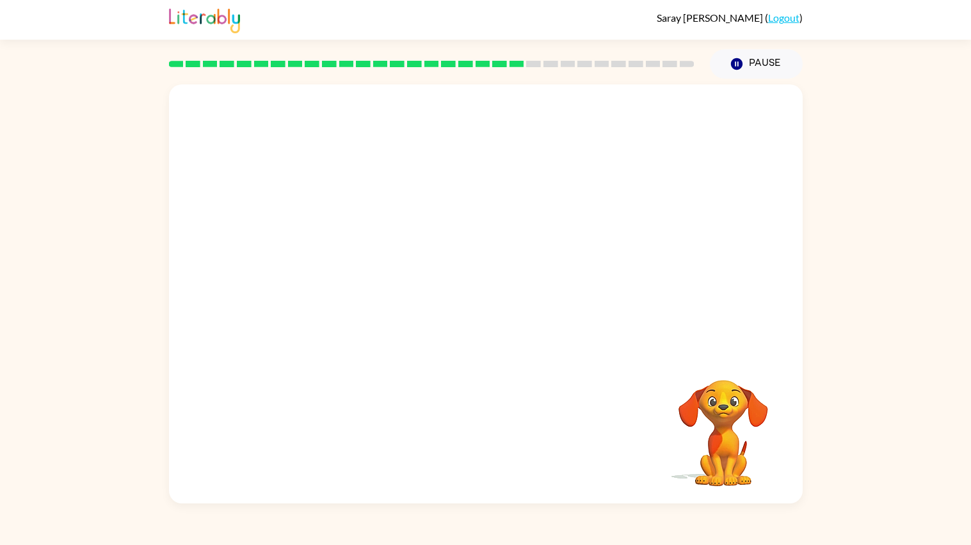
click at [732, 401] on video "Your browser must support playing .mp4 files to use Literably. Please try using…" at bounding box center [723, 424] width 128 height 128
click at [384, 309] on video "Your browser must support playing .mp4 files to use Literably. Please try using…" at bounding box center [486, 218] width 634 height 269
click at [347, 306] on video "Your browser must support playing .mp4 files to use Literably. Please try using…" at bounding box center [486, 218] width 634 height 269
click at [470, 280] on div at bounding box center [486, 300] width 82 height 47
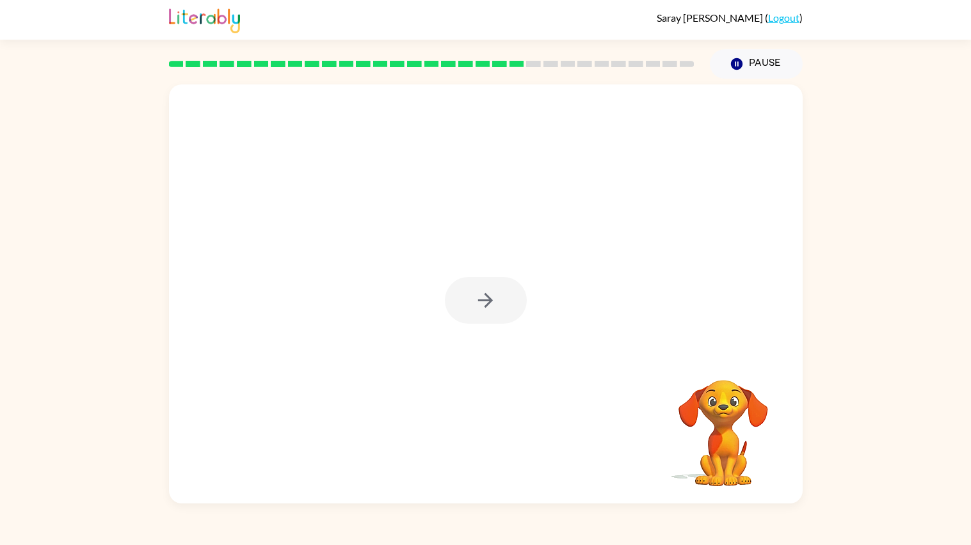
click at [470, 280] on div at bounding box center [486, 300] width 82 height 47
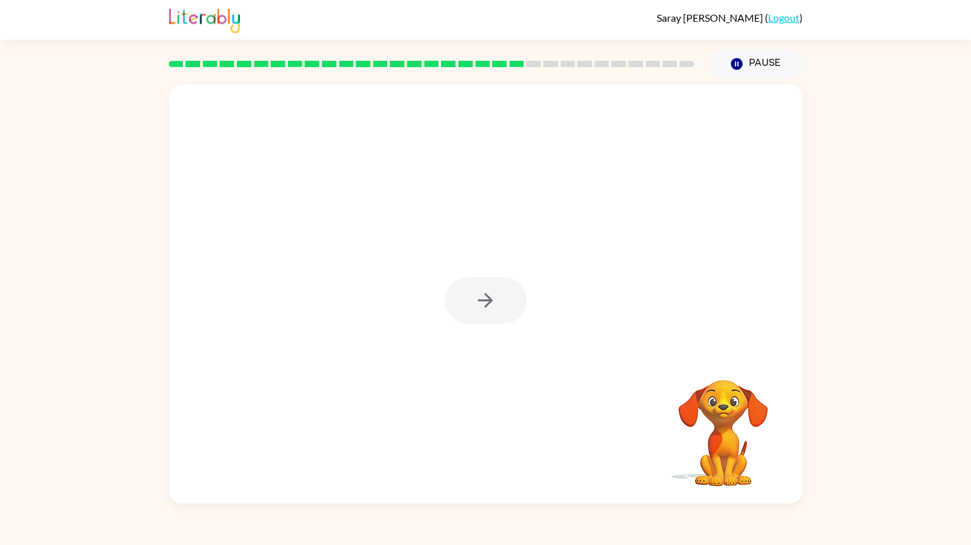
click at [470, 280] on div at bounding box center [486, 300] width 82 height 47
click at [470, 280] on button "button" at bounding box center [486, 300] width 82 height 47
click at [470, 280] on div at bounding box center [486, 300] width 82 height 47
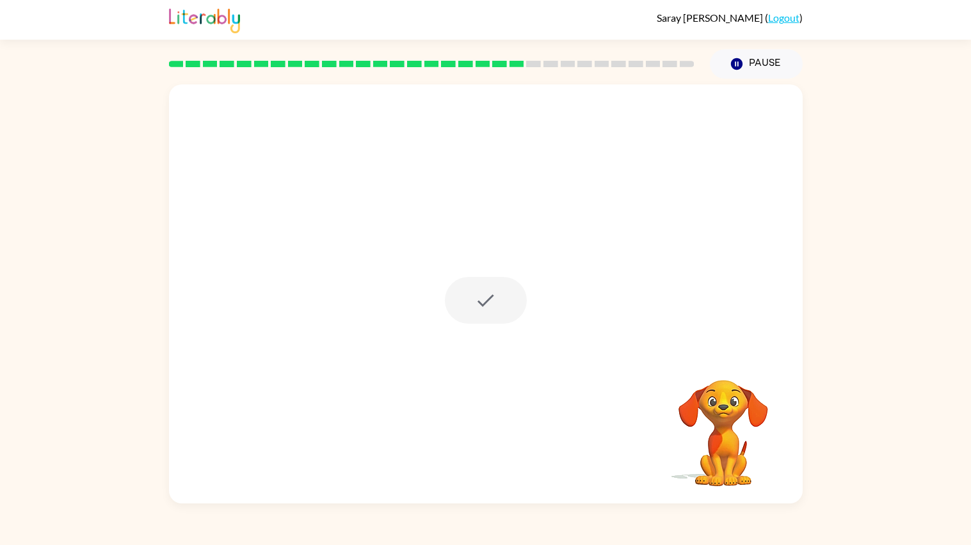
click at [470, 280] on div at bounding box center [486, 300] width 82 height 47
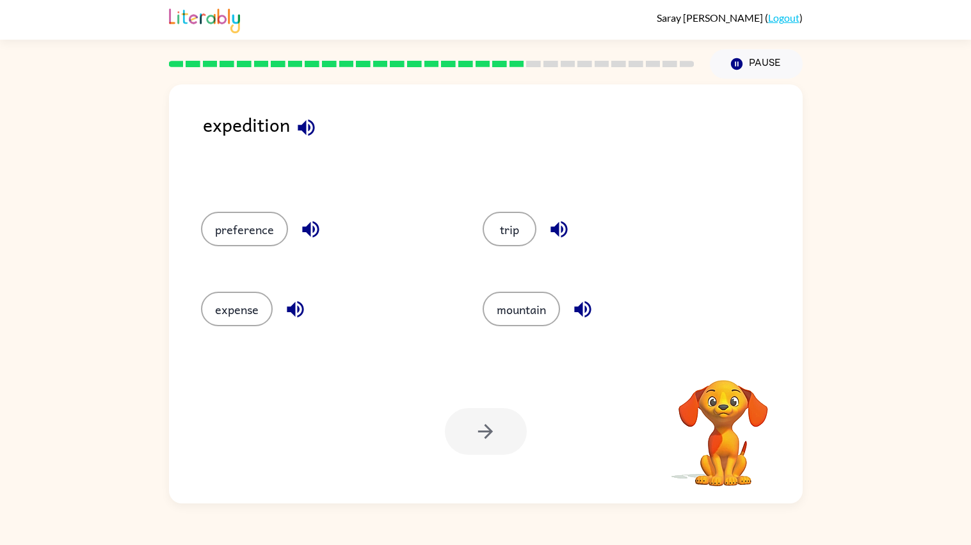
click at [470, 280] on div "mountain" at bounding box center [599, 308] width 282 height 80
click at [303, 118] on icon "button" at bounding box center [306, 128] width 22 height 22
click at [308, 232] on icon "button" at bounding box center [311, 229] width 22 height 22
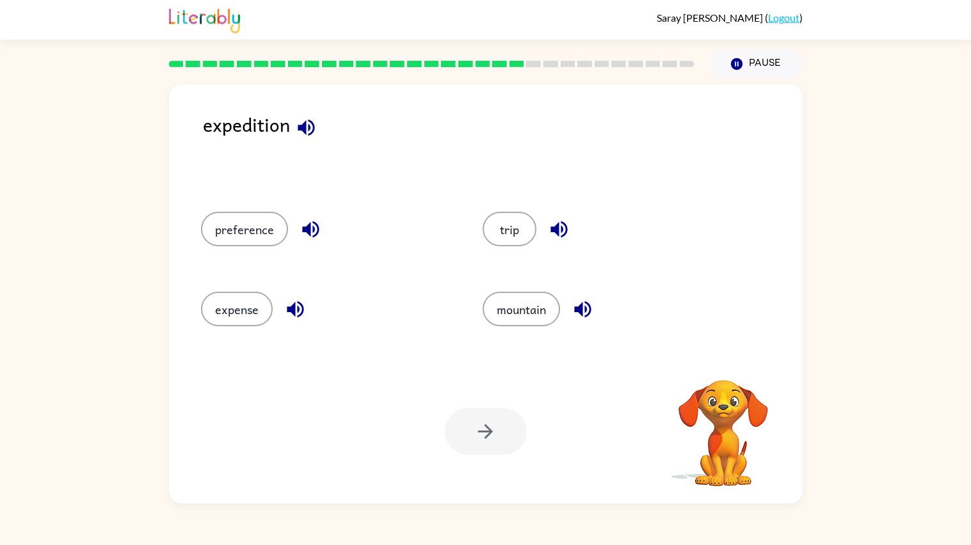
click at [308, 232] on icon "button" at bounding box center [311, 229] width 22 height 22
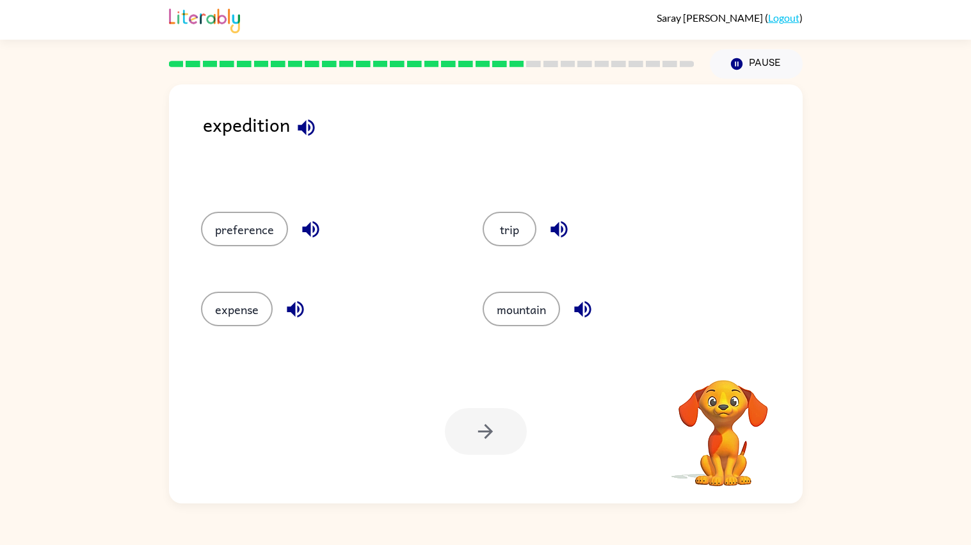
click at [308, 232] on icon "button" at bounding box center [311, 229] width 22 height 22
click at [296, 125] on icon "button" at bounding box center [306, 128] width 22 height 22
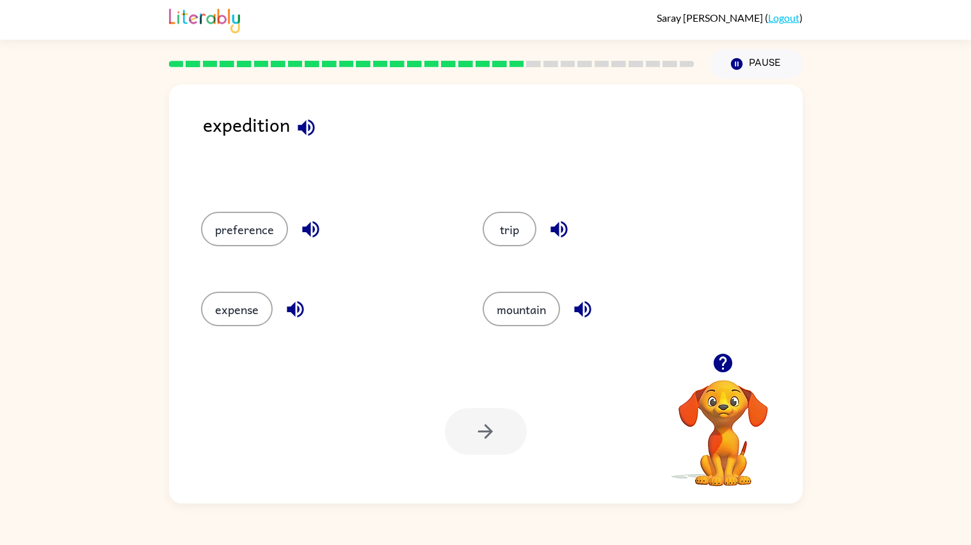
click at [306, 228] on icon "button" at bounding box center [310, 229] width 17 height 17
click at [294, 319] on icon "button" at bounding box center [295, 309] width 22 height 22
click at [548, 234] on icon "button" at bounding box center [559, 229] width 22 height 22
click at [588, 315] on icon "button" at bounding box center [583, 309] width 22 height 22
click at [560, 226] on icon "button" at bounding box center [559, 229] width 22 height 22
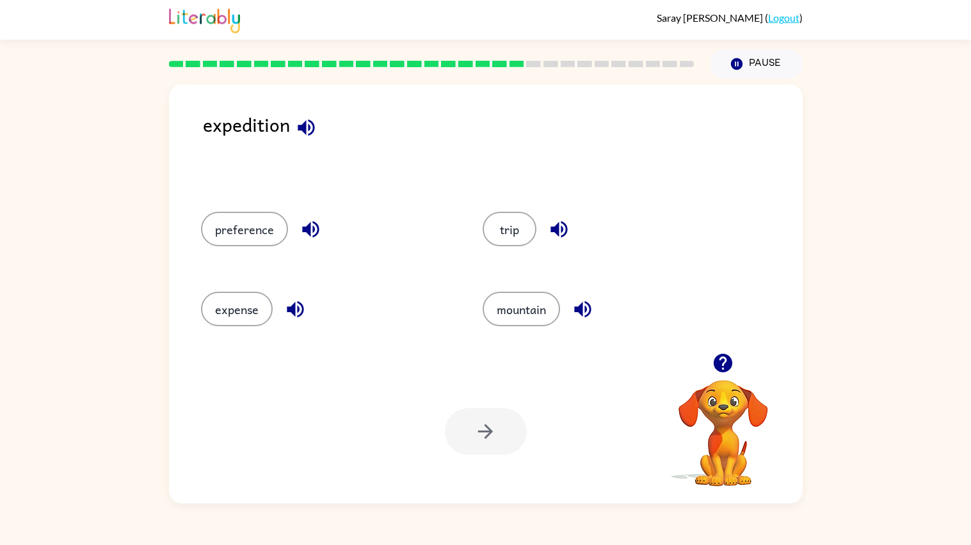
click at [305, 225] on icon "button" at bounding box center [310, 229] width 17 height 17
click at [293, 296] on button "button" at bounding box center [295, 309] width 33 height 33
click at [298, 128] on icon "button" at bounding box center [306, 127] width 17 height 17
click at [313, 221] on icon "button" at bounding box center [311, 229] width 22 height 22
click at [301, 305] on icon "button" at bounding box center [295, 309] width 22 height 22
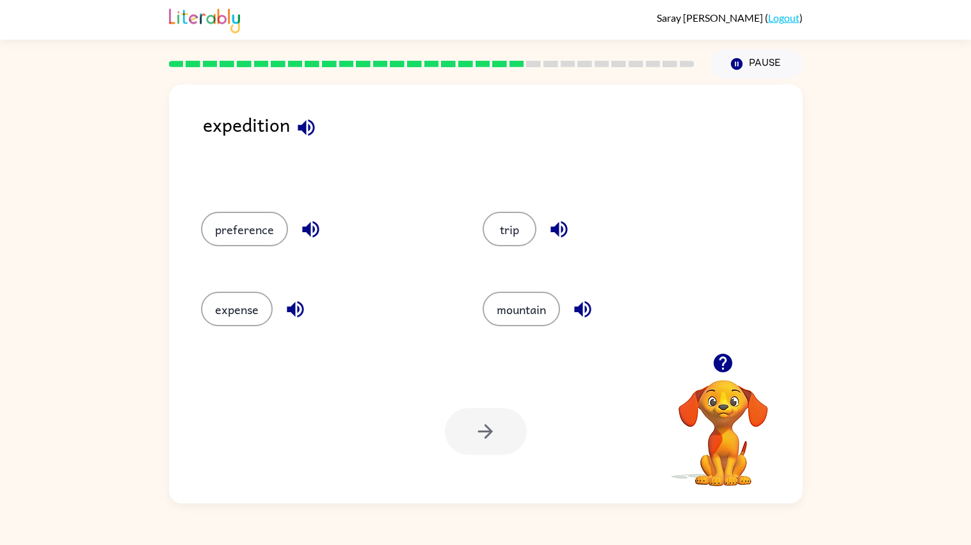
click at [552, 236] on icon "button" at bounding box center [559, 229] width 22 height 22
click at [243, 303] on button "expense" at bounding box center [237, 309] width 72 height 35
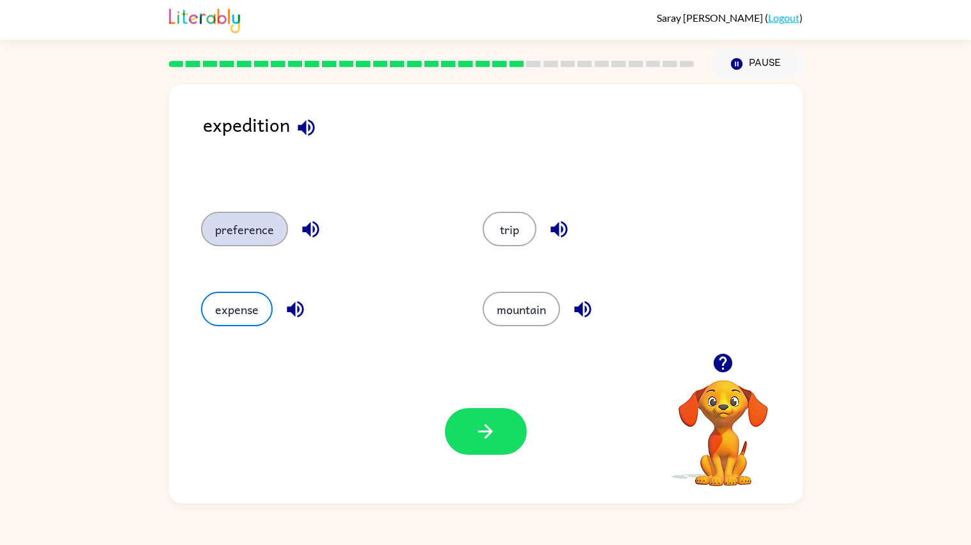
click at [242, 222] on button "preference" at bounding box center [244, 229] width 87 height 35
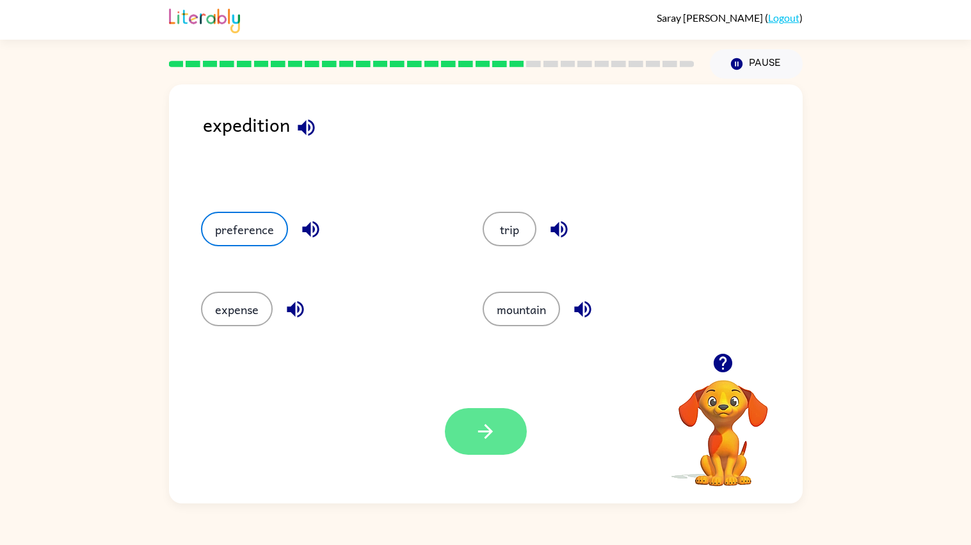
click at [494, 443] on icon "button" at bounding box center [485, 432] width 22 height 22
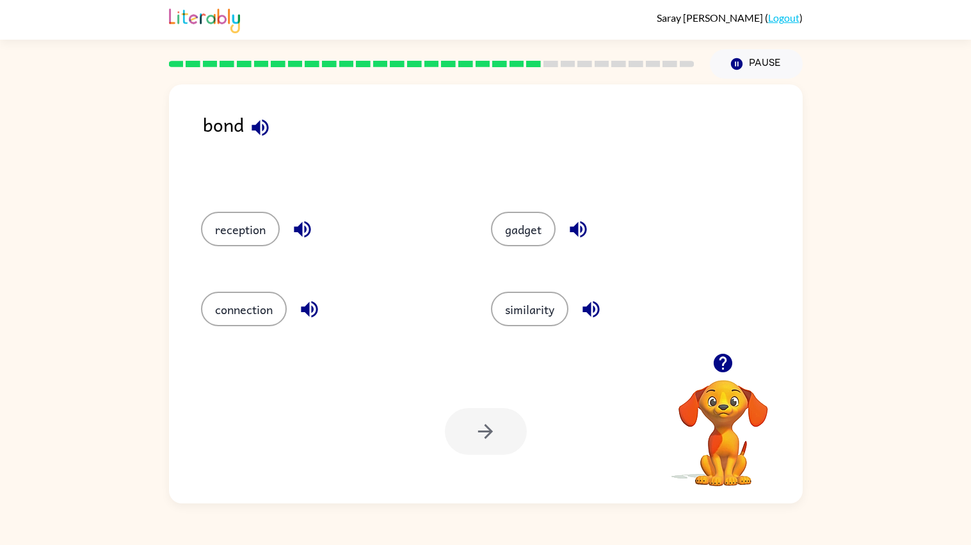
click at [256, 133] on icon "button" at bounding box center [260, 128] width 22 height 22
click at [302, 226] on icon "button" at bounding box center [302, 229] width 22 height 22
click at [310, 321] on icon "button" at bounding box center [309, 309] width 22 height 22
click at [298, 319] on icon "button" at bounding box center [309, 309] width 22 height 22
click at [584, 236] on icon "button" at bounding box center [578, 229] width 22 height 22
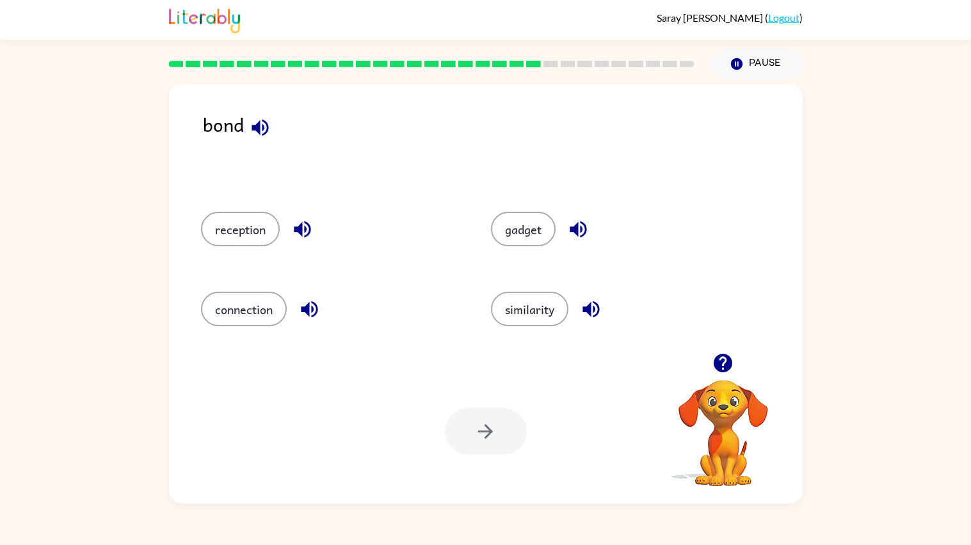
click at [591, 316] on icon "button" at bounding box center [591, 309] width 17 height 17
click at [245, 301] on button "connection" at bounding box center [244, 309] width 86 height 35
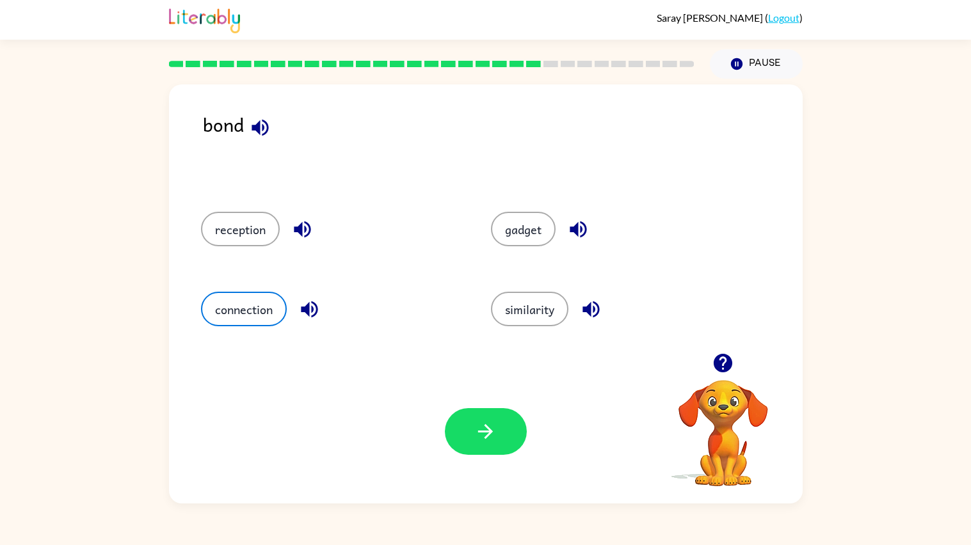
click at [305, 310] on icon "button" at bounding box center [309, 309] width 17 height 17
click at [494, 430] on icon "button" at bounding box center [485, 432] width 22 height 22
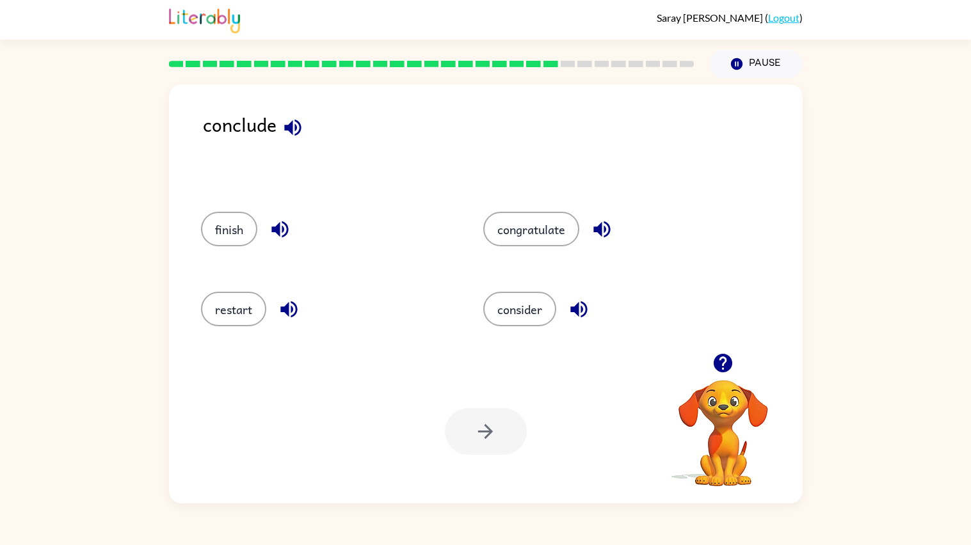
click at [293, 132] on icon "button" at bounding box center [293, 128] width 22 height 22
click at [289, 232] on icon "button" at bounding box center [280, 229] width 22 height 22
click at [287, 304] on icon "button" at bounding box center [289, 309] width 22 height 22
click at [593, 231] on icon "button" at bounding box center [601, 229] width 17 height 17
click at [570, 309] on icon "button" at bounding box center [578, 309] width 17 height 17
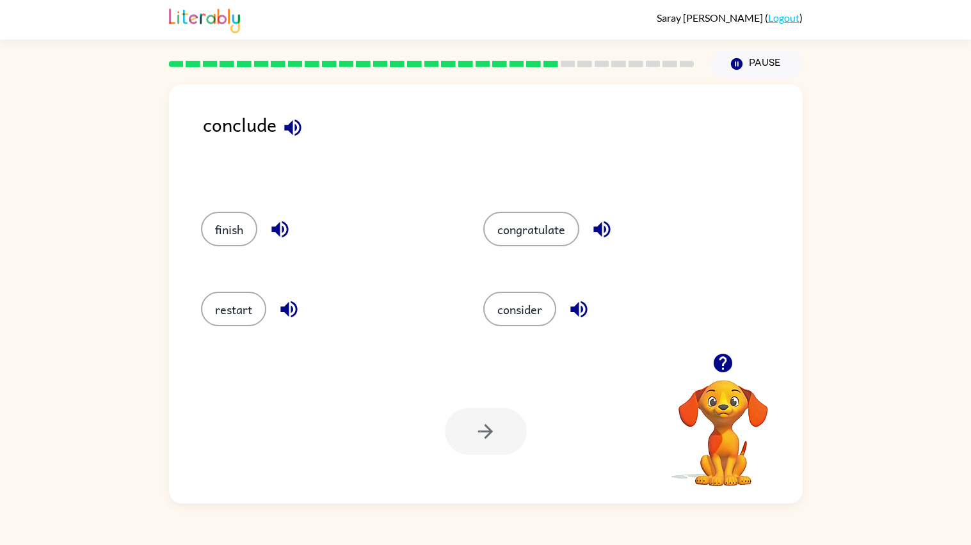
click at [605, 227] on icon "button" at bounding box center [602, 229] width 22 height 22
click at [575, 316] on icon "button" at bounding box center [578, 309] width 17 height 17
click at [528, 322] on button "consider" at bounding box center [519, 309] width 73 height 35
click at [498, 414] on button "button" at bounding box center [486, 431] width 82 height 47
click at [278, 128] on icon "button" at bounding box center [276, 127] width 17 height 17
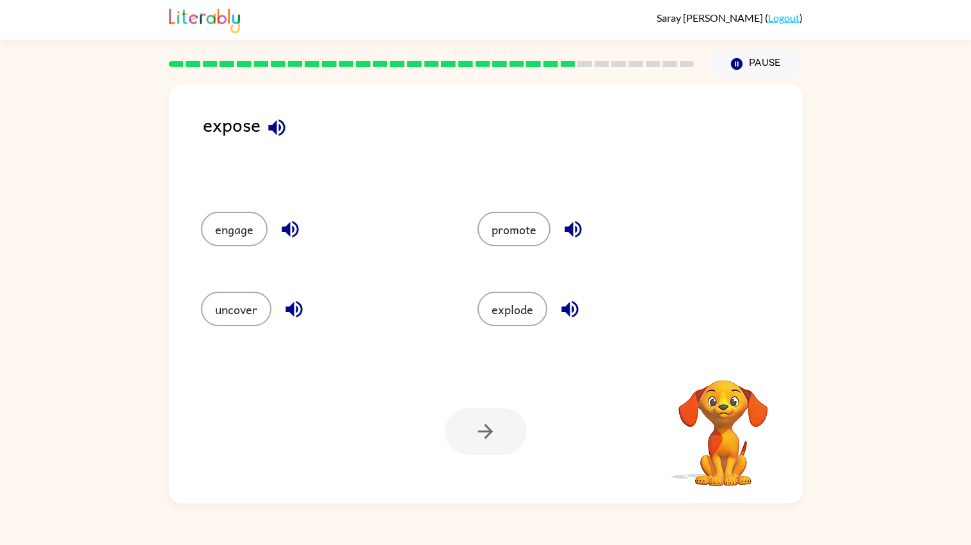
click at [278, 128] on icon "button" at bounding box center [276, 127] width 17 height 17
click at [281, 132] on icon "button" at bounding box center [277, 128] width 22 height 22
click at [289, 230] on icon "button" at bounding box center [290, 229] width 22 height 22
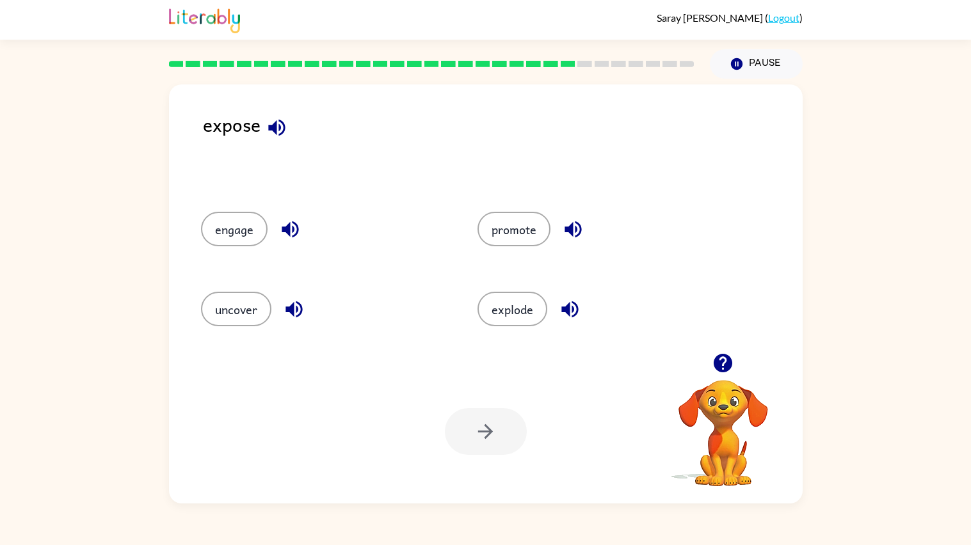
click at [297, 319] on icon "button" at bounding box center [294, 309] width 22 height 22
click at [573, 230] on icon "button" at bounding box center [573, 229] width 22 height 22
click at [562, 302] on icon "button" at bounding box center [570, 309] width 22 height 22
click at [248, 326] on button "uncover" at bounding box center [236, 309] width 70 height 35
click at [462, 415] on button "button" at bounding box center [486, 431] width 82 height 47
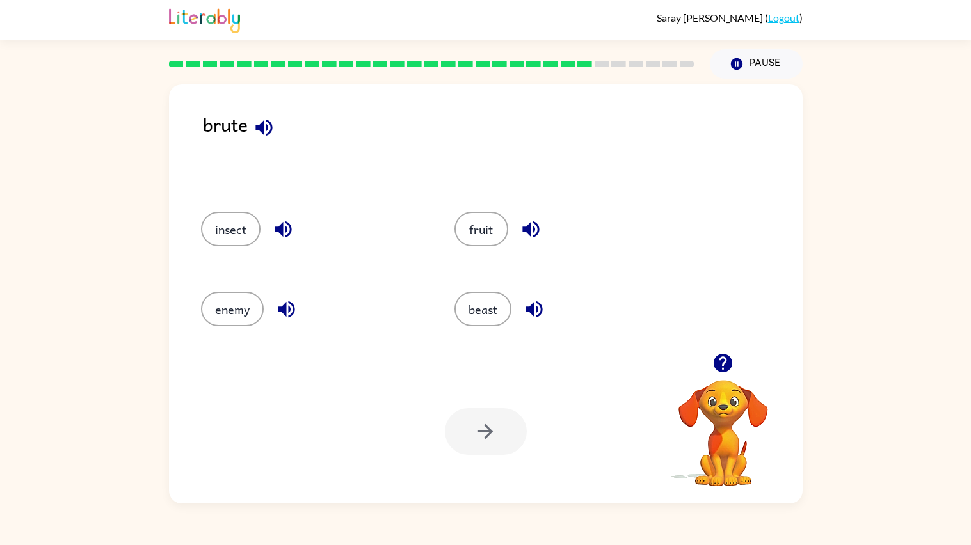
click at [258, 130] on icon "button" at bounding box center [263, 127] width 17 height 17
click at [285, 238] on icon "button" at bounding box center [283, 229] width 22 height 22
click at [287, 310] on icon "button" at bounding box center [286, 309] width 17 height 17
click at [533, 223] on icon "button" at bounding box center [530, 229] width 17 height 17
click at [534, 312] on icon "button" at bounding box center [534, 309] width 17 height 17
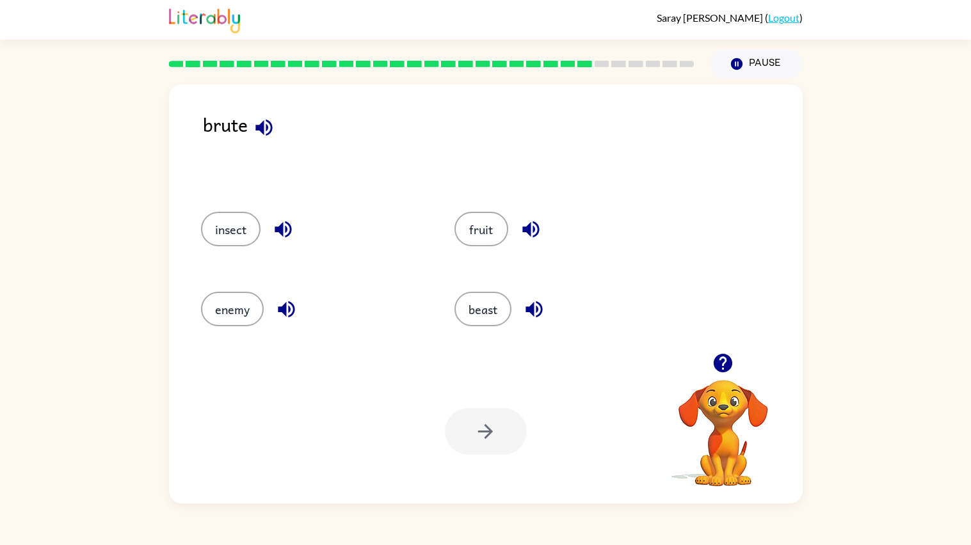
click at [259, 125] on icon "button" at bounding box center [263, 127] width 17 height 17
click at [245, 230] on button "insect" at bounding box center [231, 229] width 60 height 35
click at [517, 431] on button "button" at bounding box center [486, 431] width 82 height 47
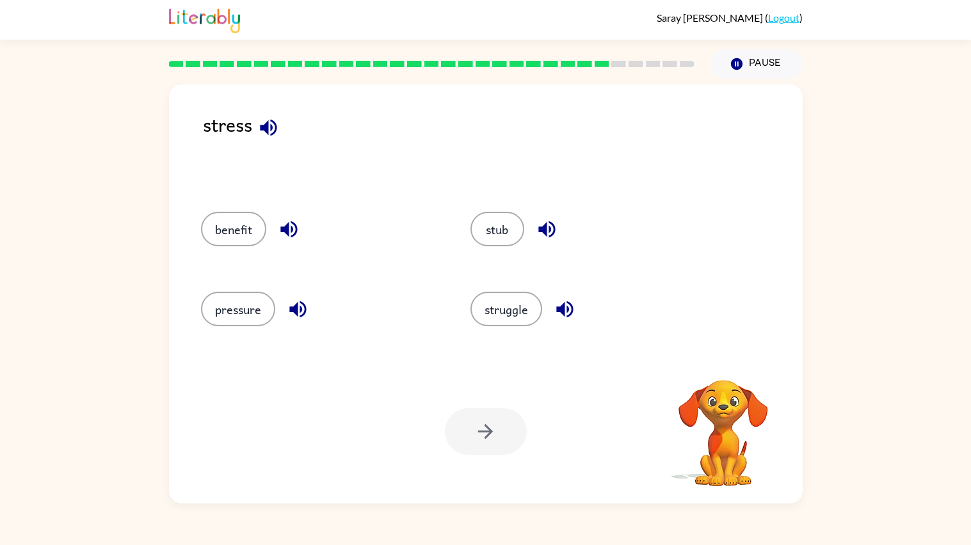
click at [277, 134] on icon "button" at bounding box center [268, 128] width 22 height 22
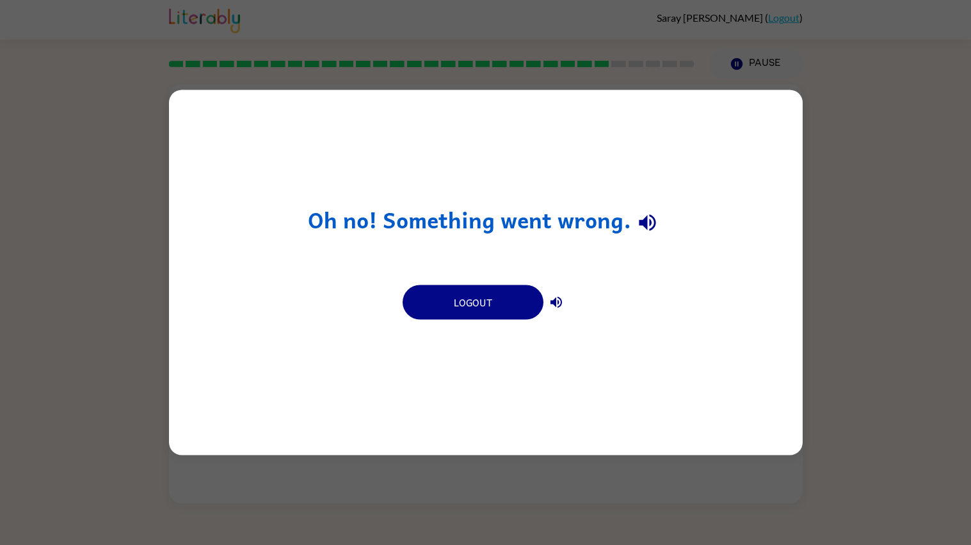
click at [102, 259] on div "Oh no! Something went wrong. Logout" at bounding box center [485, 272] width 971 height 545
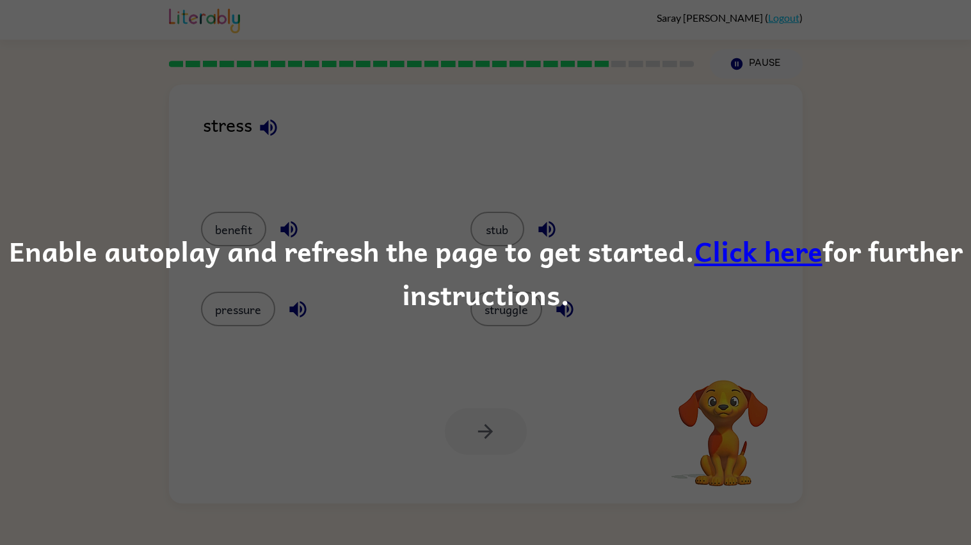
click at [710, 258] on link "Click here" at bounding box center [759, 250] width 128 height 43
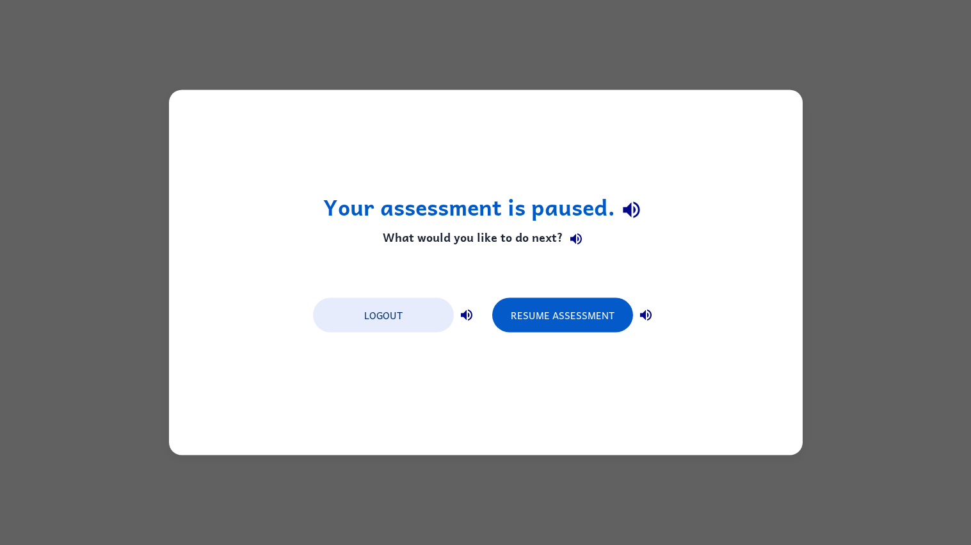
click at [642, 308] on icon "button" at bounding box center [645, 315] width 15 height 15
click at [599, 313] on button "Resume Assessment" at bounding box center [562, 315] width 141 height 35
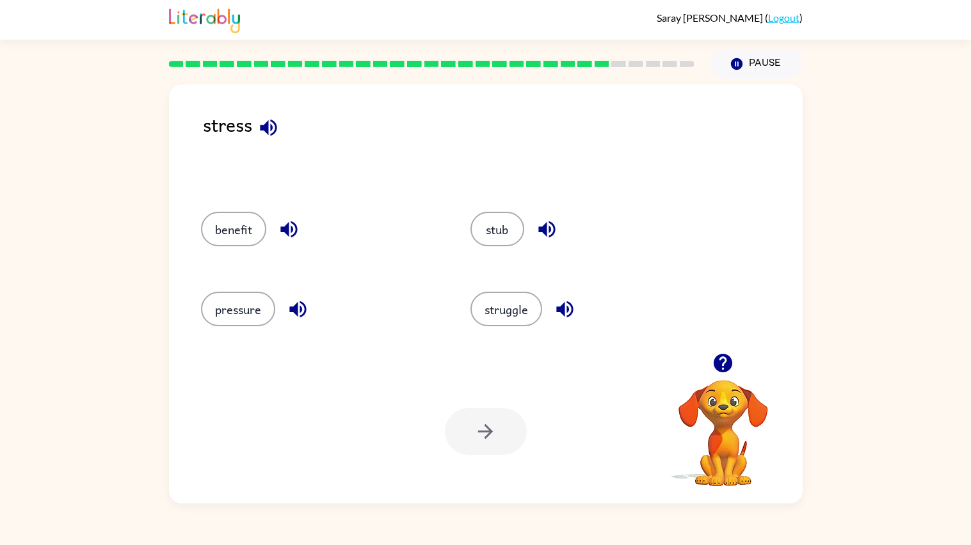
click at [271, 124] on icon "button" at bounding box center [268, 128] width 22 height 22
click at [281, 234] on icon "button" at bounding box center [289, 229] width 22 height 22
click at [294, 316] on icon "button" at bounding box center [298, 309] width 22 height 22
click at [565, 307] on icon "button" at bounding box center [565, 309] width 22 height 22
click at [544, 231] on icon "button" at bounding box center [546, 229] width 17 height 17
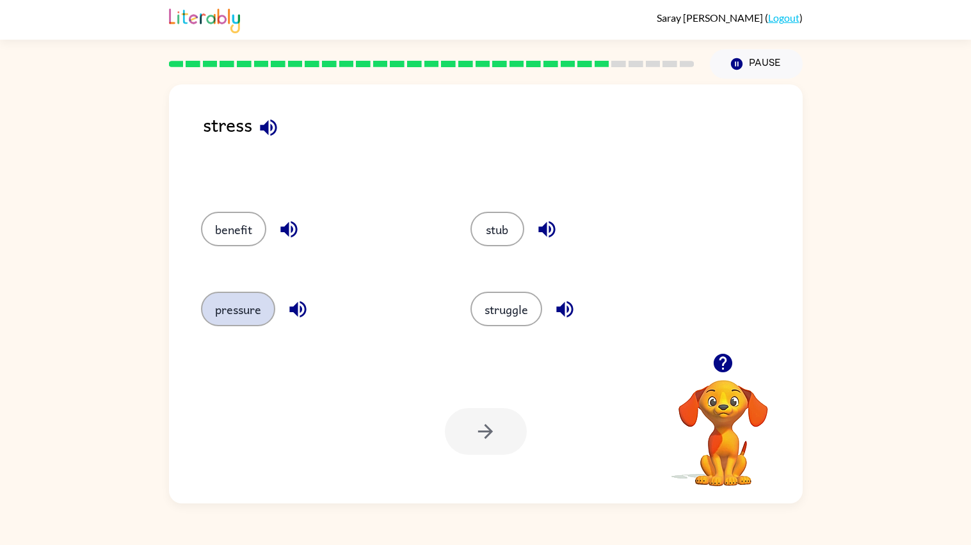
click at [229, 304] on button "pressure" at bounding box center [238, 309] width 74 height 35
click at [479, 431] on icon "button" at bounding box center [485, 431] width 15 height 15
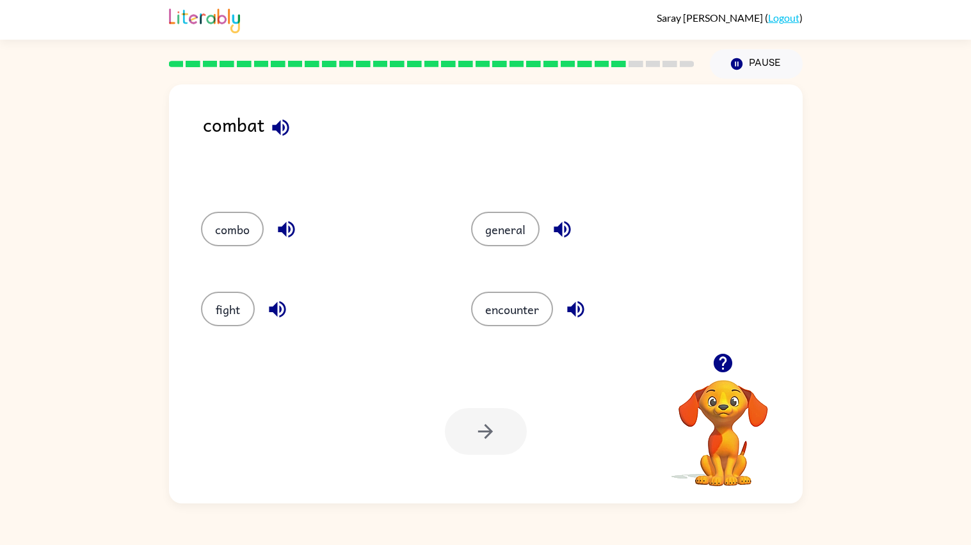
click at [273, 129] on icon "button" at bounding box center [280, 127] width 17 height 17
click at [291, 234] on icon "button" at bounding box center [286, 229] width 17 height 17
click at [273, 323] on button "button" at bounding box center [277, 309] width 33 height 33
click at [287, 309] on icon "button" at bounding box center [277, 309] width 22 height 22
click at [239, 309] on button "fight" at bounding box center [228, 309] width 54 height 35
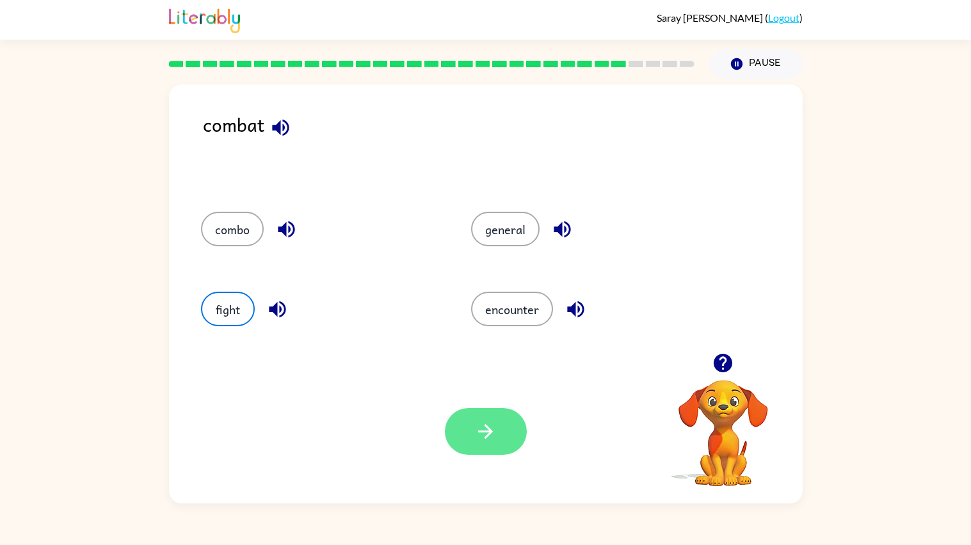
click at [469, 426] on button "button" at bounding box center [486, 431] width 82 height 47
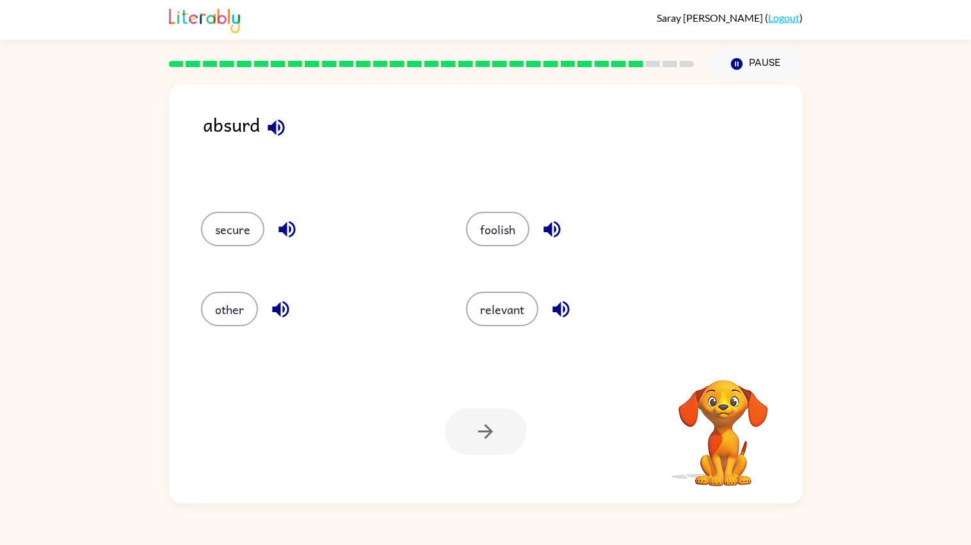
click at [283, 129] on icon "button" at bounding box center [276, 127] width 17 height 17
click at [285, 233] on icon "button" at bounding box center [287, 229] width 22 height 22
click at [282, 308] on icon "button" at bounding box center [280, 309] width 17 height 17
click at [545, 229] on icon "button" at bounding box center [551, 229] width 17 height 17
click at [558, 311] on icon "button" at bounding box center [561, 309] width 22 height 22
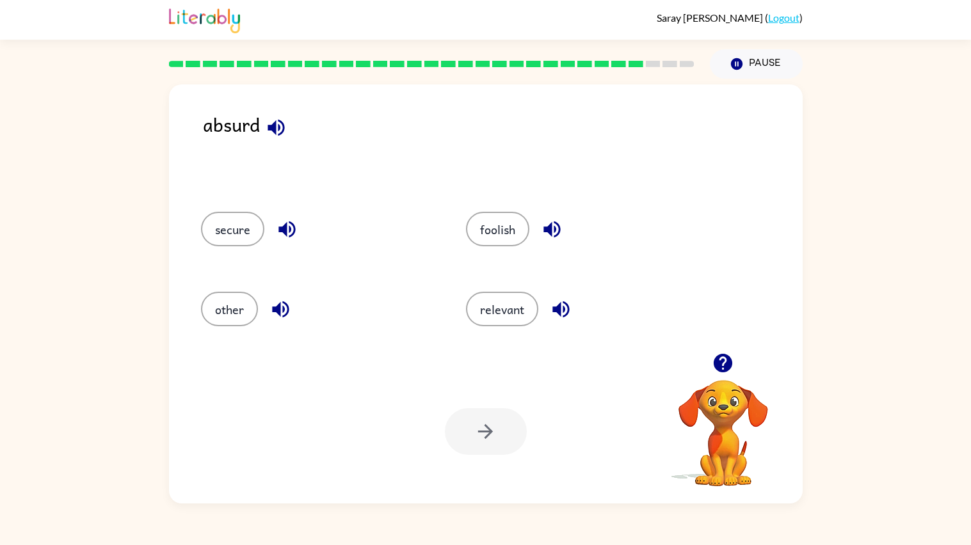
click at [271, 124] on icon "button" at bounding box center [276, 128] width 22 height 22
click at [507, 232] on button "foolish" at bounding box center [497, 229] width 63 height 35
click at [487, 447] on button "button" at bounding box center [486, 431] width 82 height 47
click at [273, 139] on button "button" at bounding box center [270, 127] width 33 height 33
click at [286, 221] on icon "button" at bounding box center [280, 229] width 22 height 22
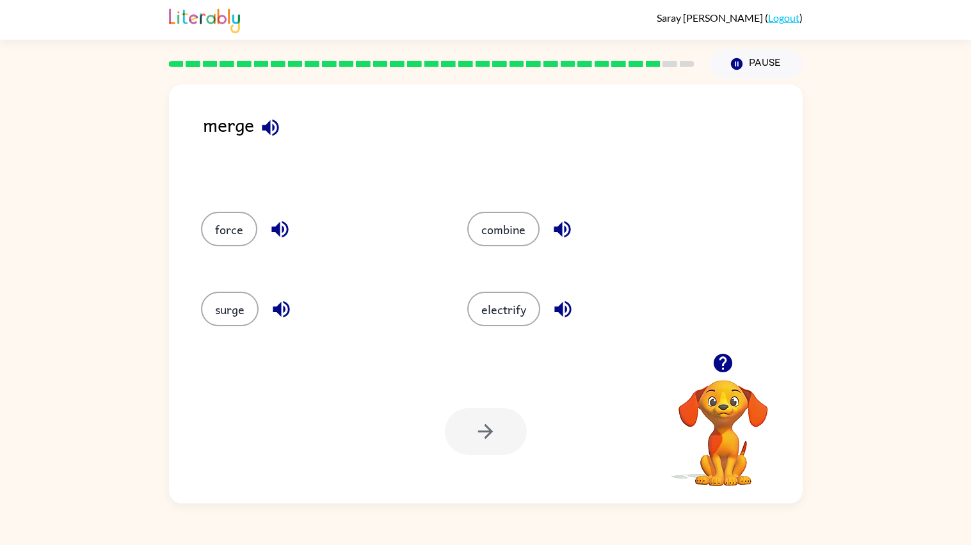
click at [280, 309] on icon "button" at bounding box center [281, 309] width 22 height 22
click at [556, 224] on icon "button" at bounding box center [562, 229] width 17 height 17
click at [561, 315] on icon "button" at bounding box center [563, 309] width 22 height 22
click at [265, 305] on button "button" at bounding box center [281, 309] width 33 height 33
click at [515, 234] on button "combine" at bounding box center [503, 229] width 72 height 35
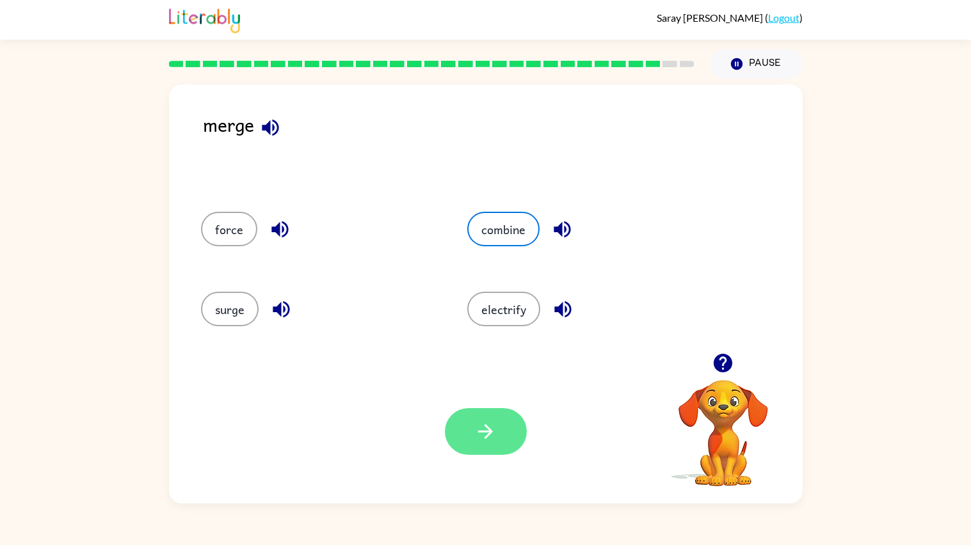
click at [494, 447] on button "button" at bounding box center [486, 431] width 82 height 47
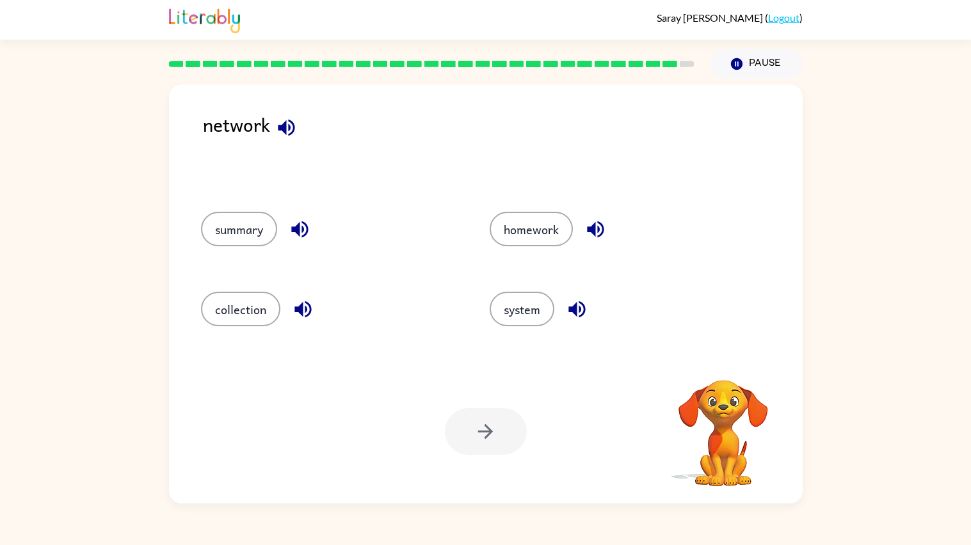
click at [298, 228] on icon "button" at bounding box center [299, 229] width 17 height 17
click at [301, 316] on icon "button" at bounding box center [302, 309] width 17 height 17
click at [586, 244] on button "button" at bounding box center [595, 229] width 33 height 33
click at [577, 303] on icon "button" at bounding box center [576, 309] width 17 height 17
click at [542, 307] on button "system" at bounding box center [522, 309] width 65 height 35
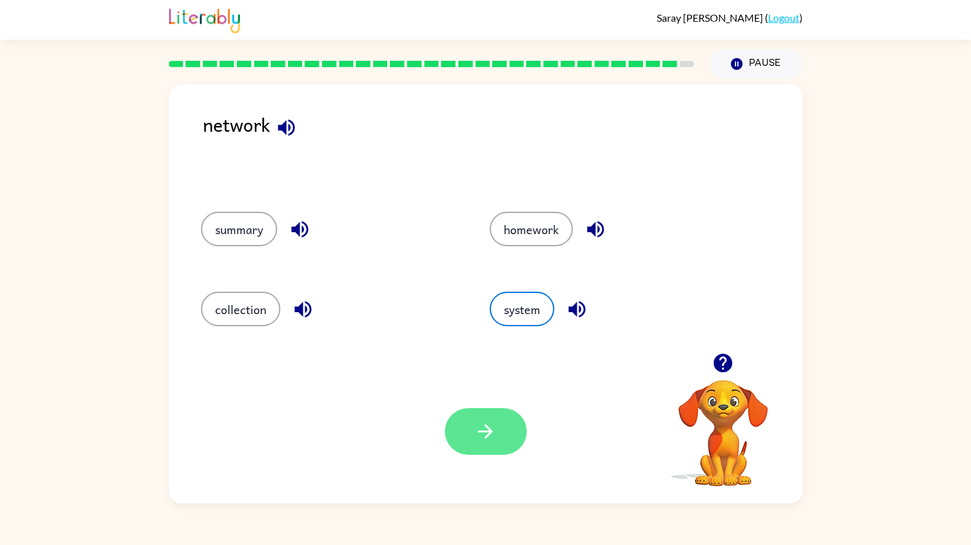
click at [486, 425] on icon "button" at bounding box center [485, 432] width 22 height 22
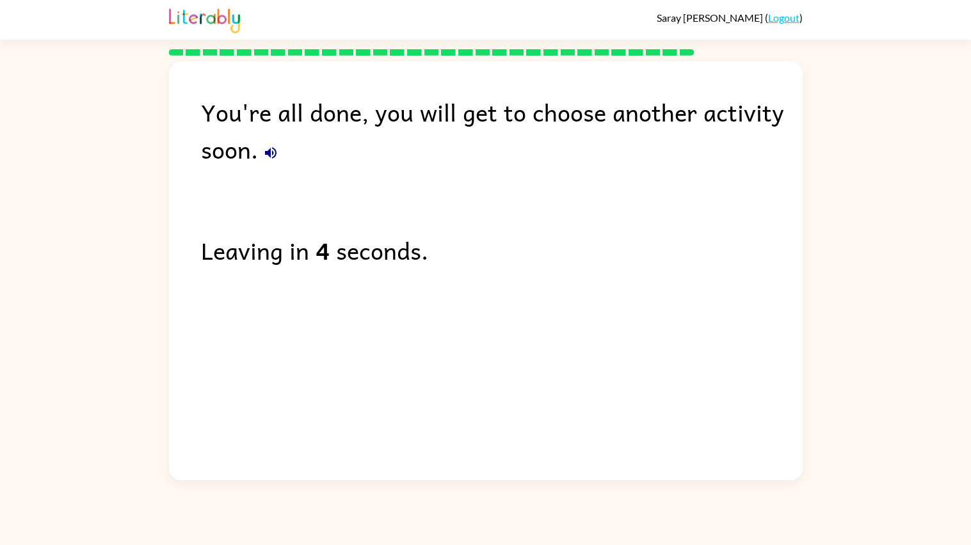
click at [272, 152] on icon "button" at bounding box center [271, 153] width 12 height 12
